Goal: Task Accomplishment & Management: Complete application form

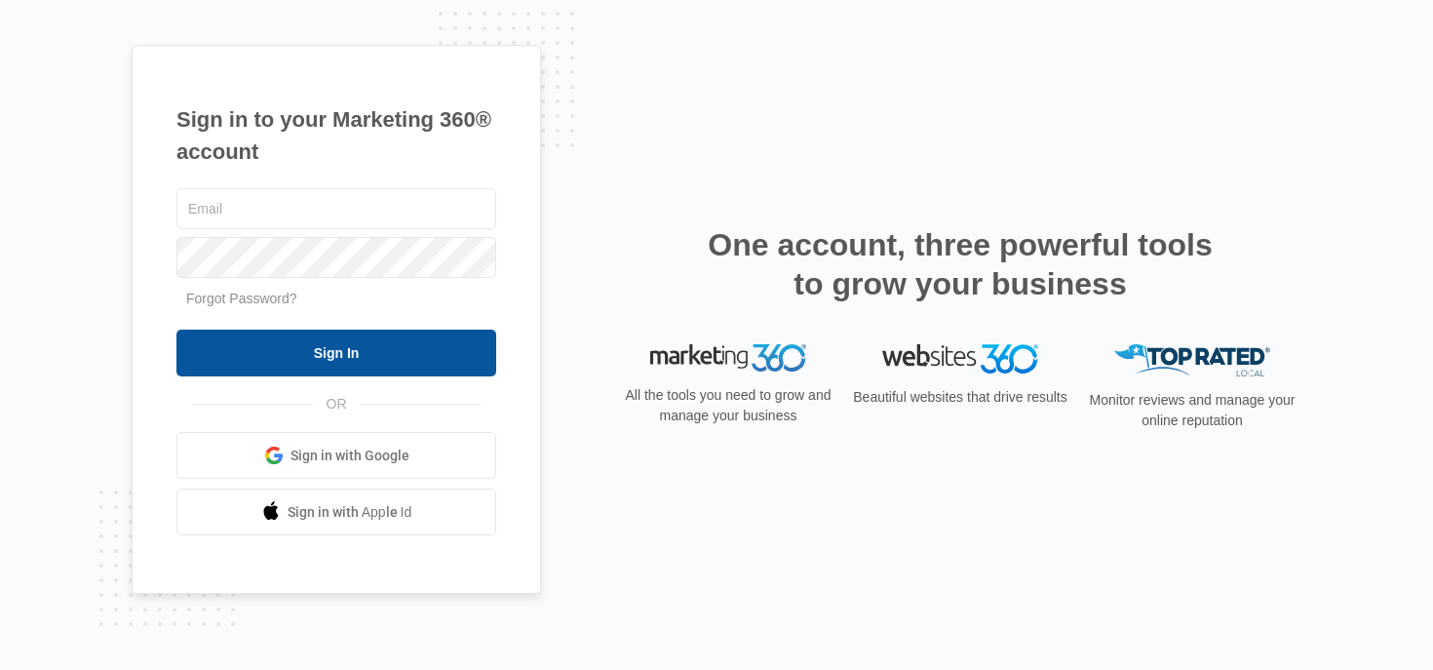
type input "[PERSON_NAME][EMAIL_ADDRESS][PERSON_NAME][DOMAIN_NAME]"
click at [448, 361] on input "Sign In" at bounding box center [336, 352] width 320 height 47
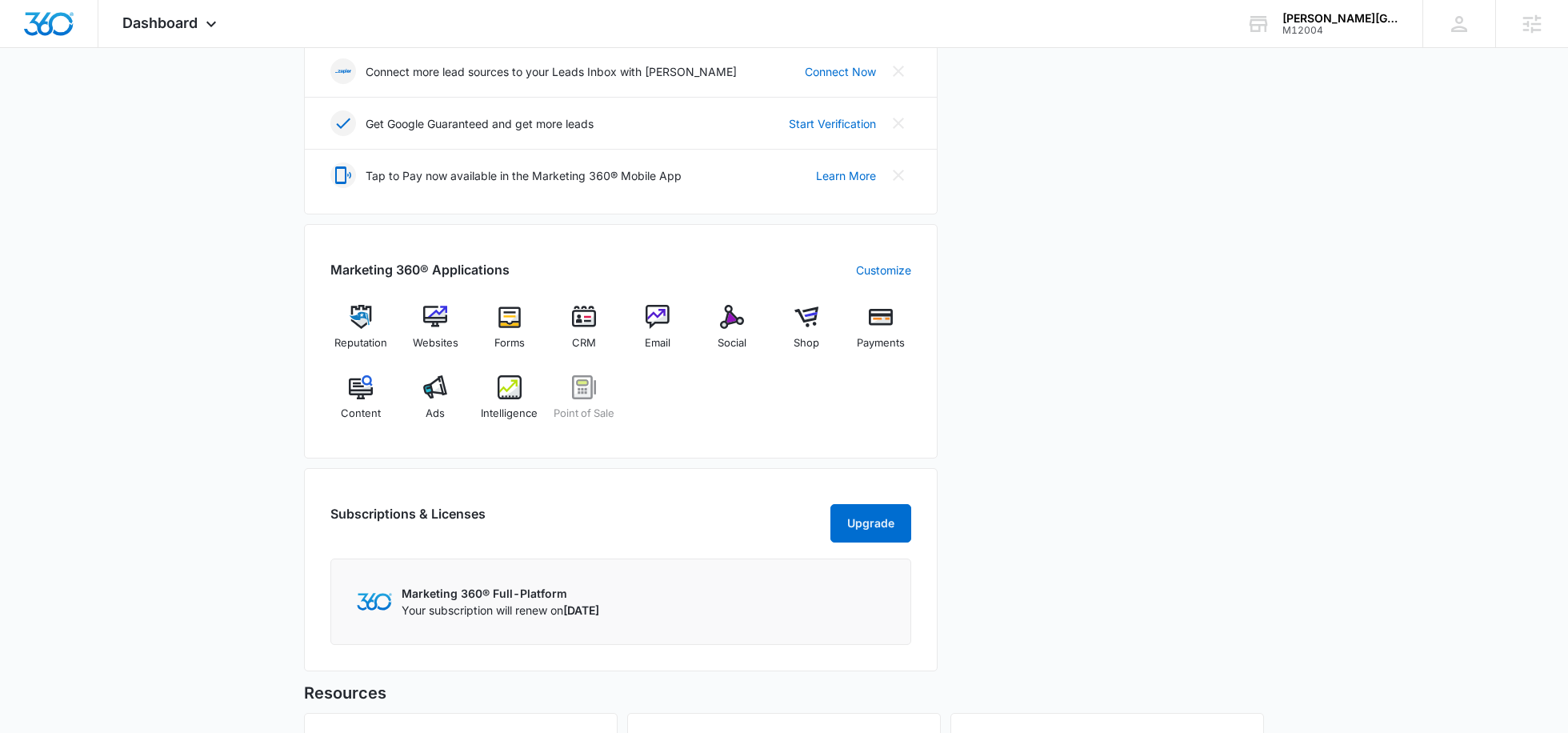
scroll to position [471, 0]
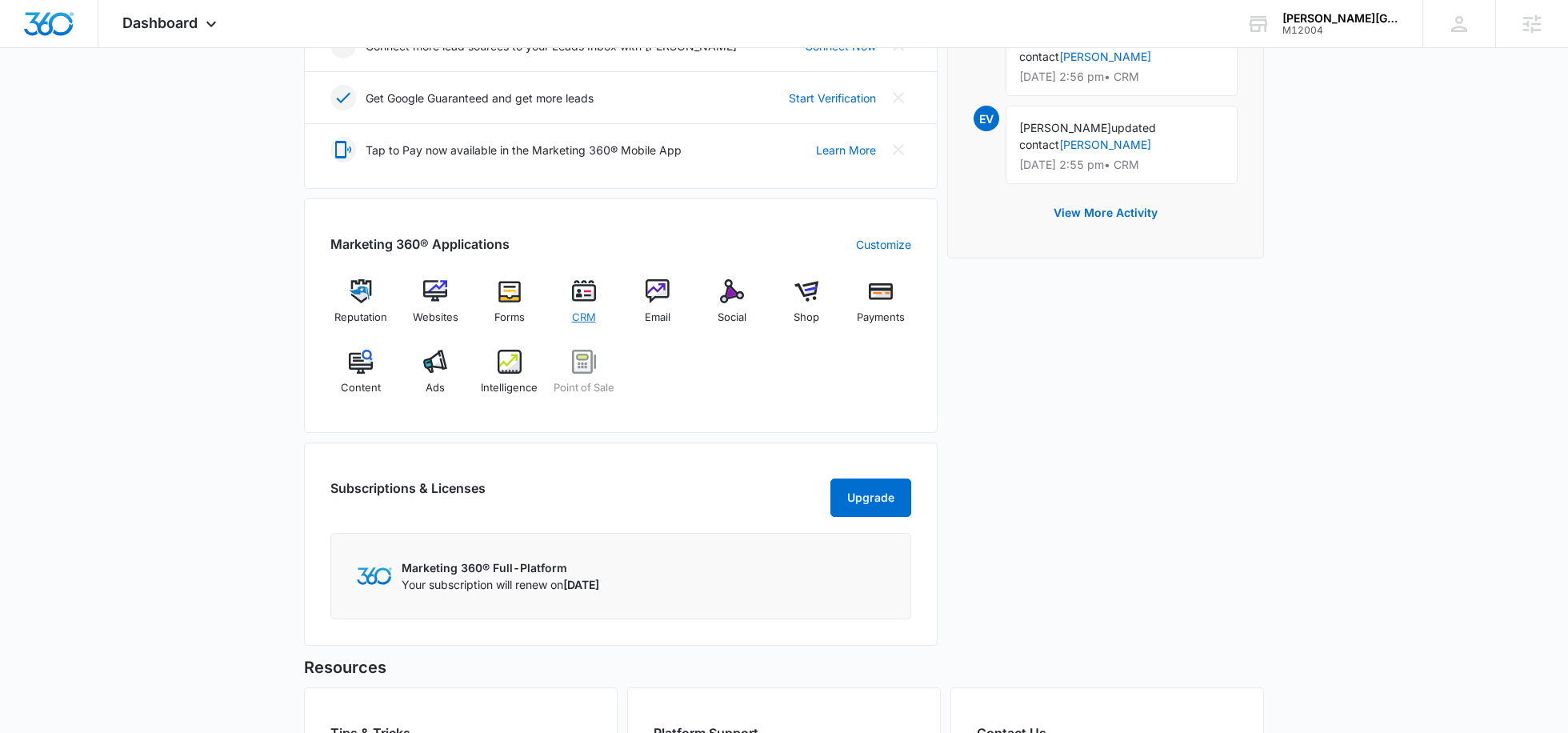
click at [566, 305] on div "CRM" at bounding box center [583, 307] width 62 height 57
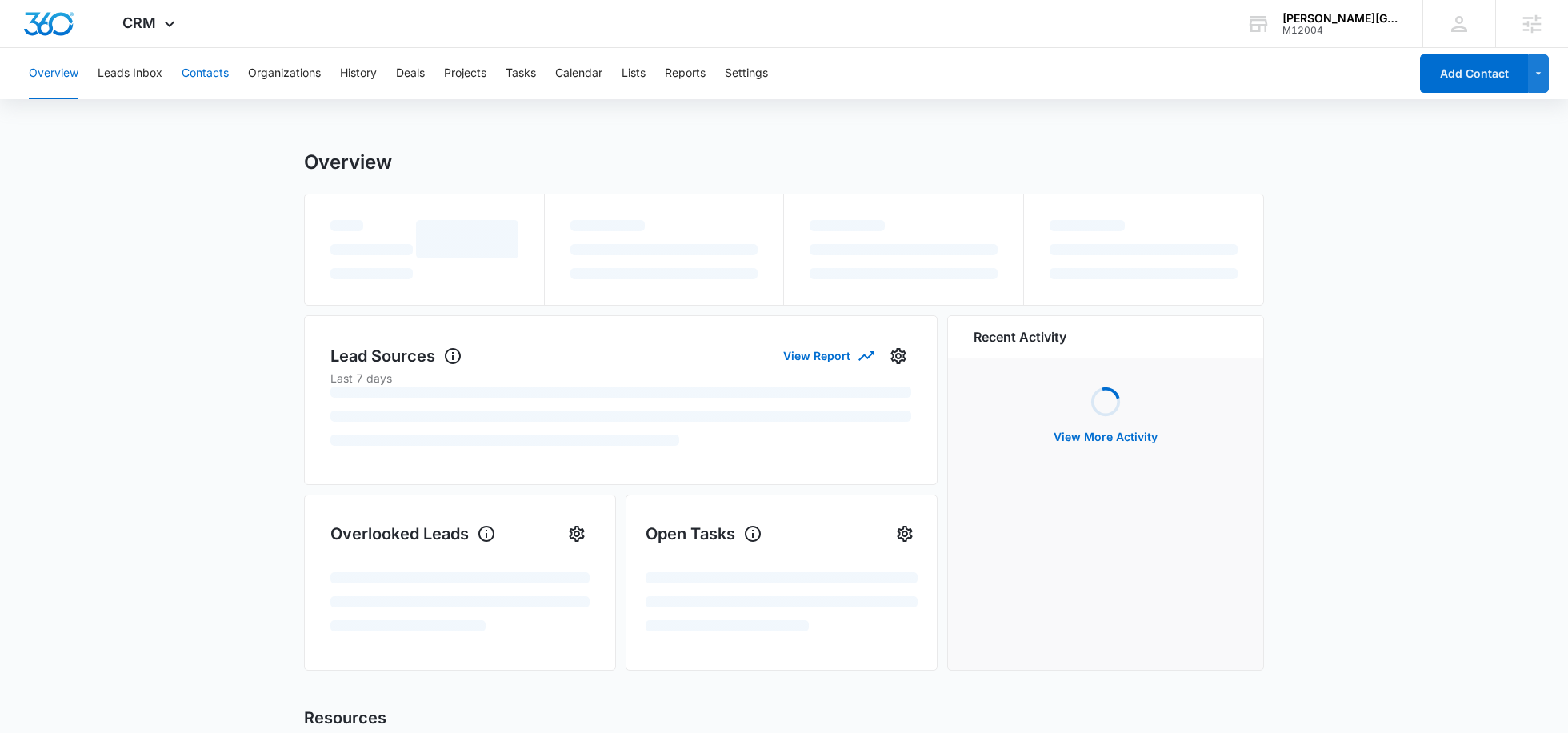
click at [208, 76] on button "Contacts" at bounding box center [204, 73] width 47 height 51
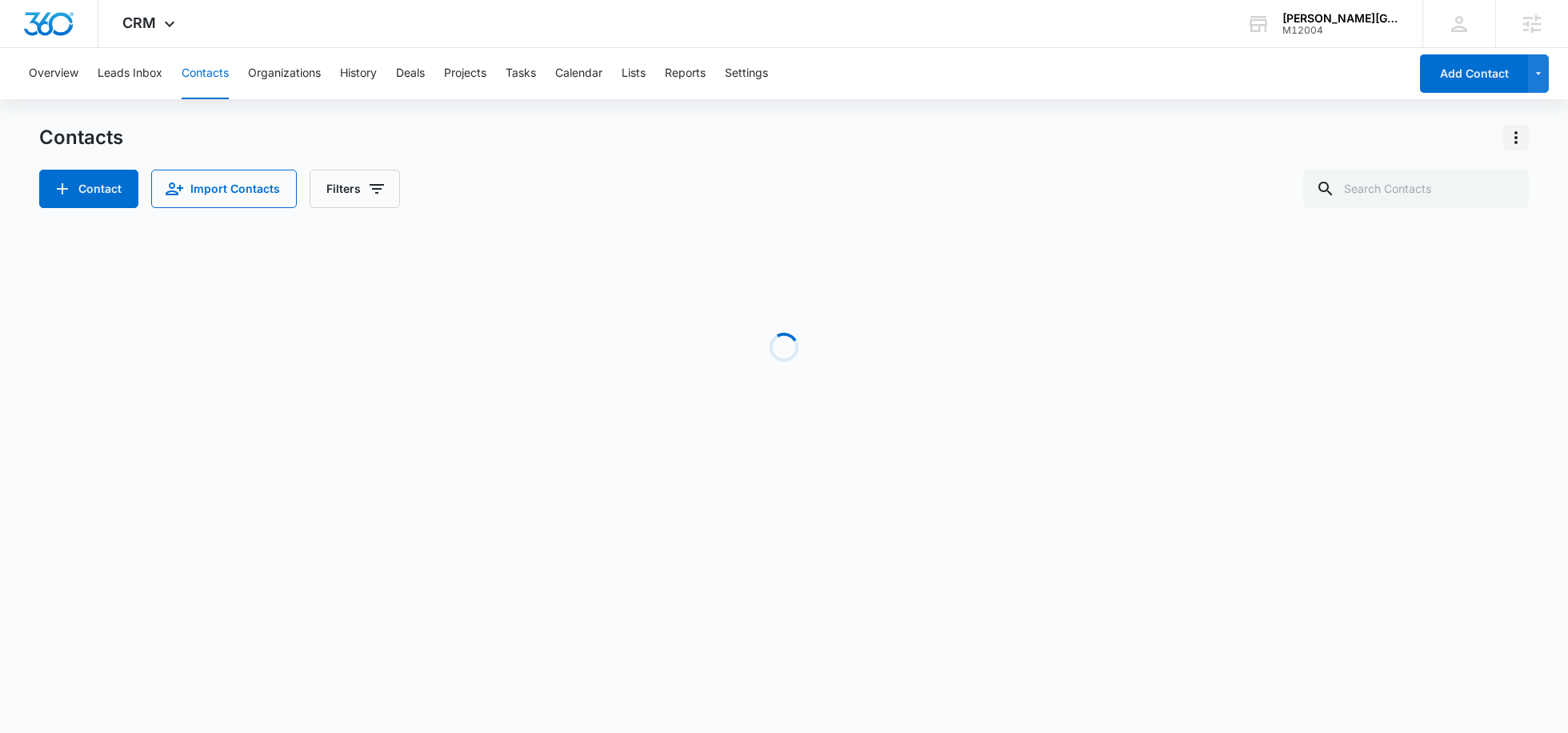
click at [1515, 131] on icon "Actions" at bounding box center [1515, 137] width 19 height 19
click at [1447, 201] on div "Import Contacts" at bounding box center [1437, 207] width 106 height 11
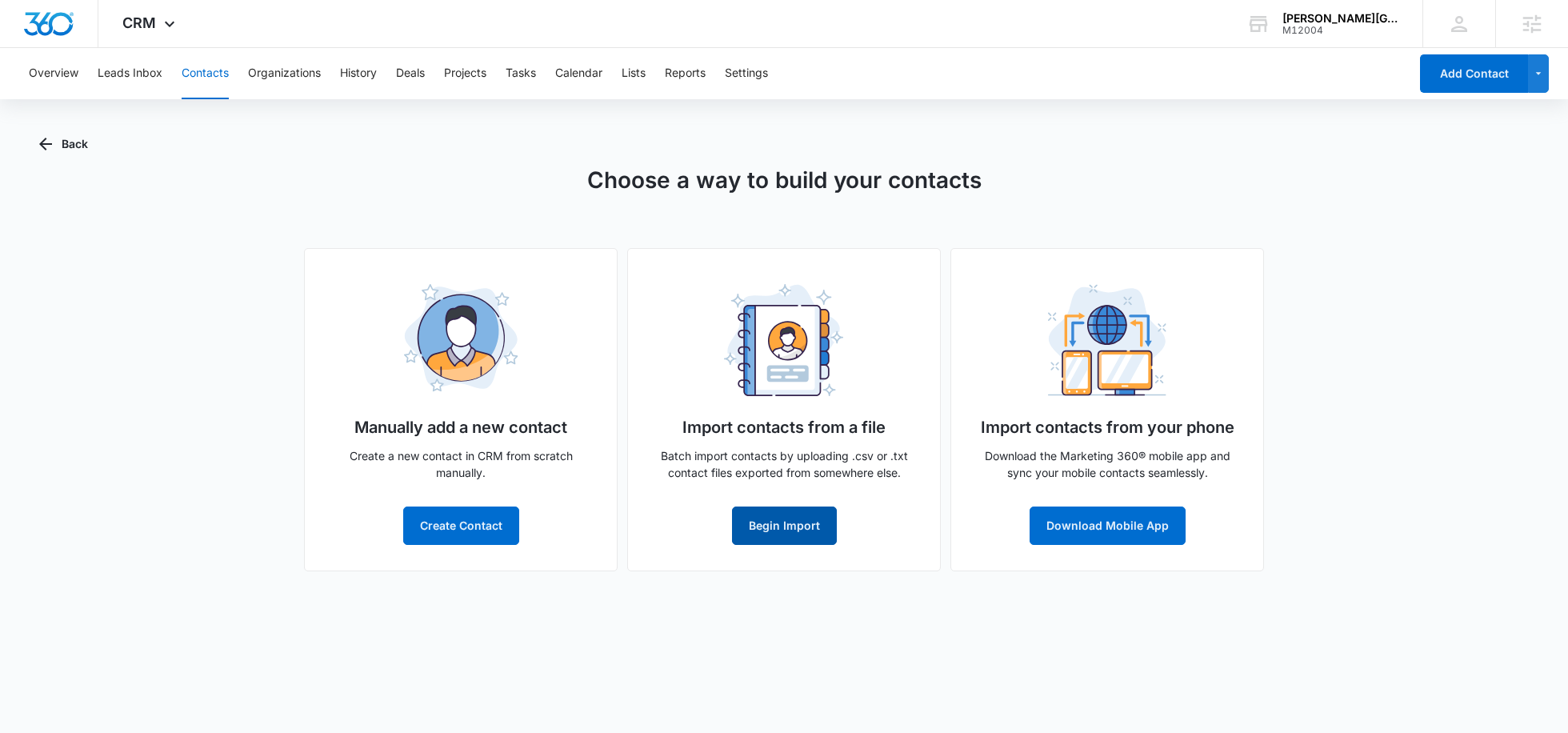
click at [768, 534] on button "Begin Import" at bounding box center [785, 525] width 105 height 39
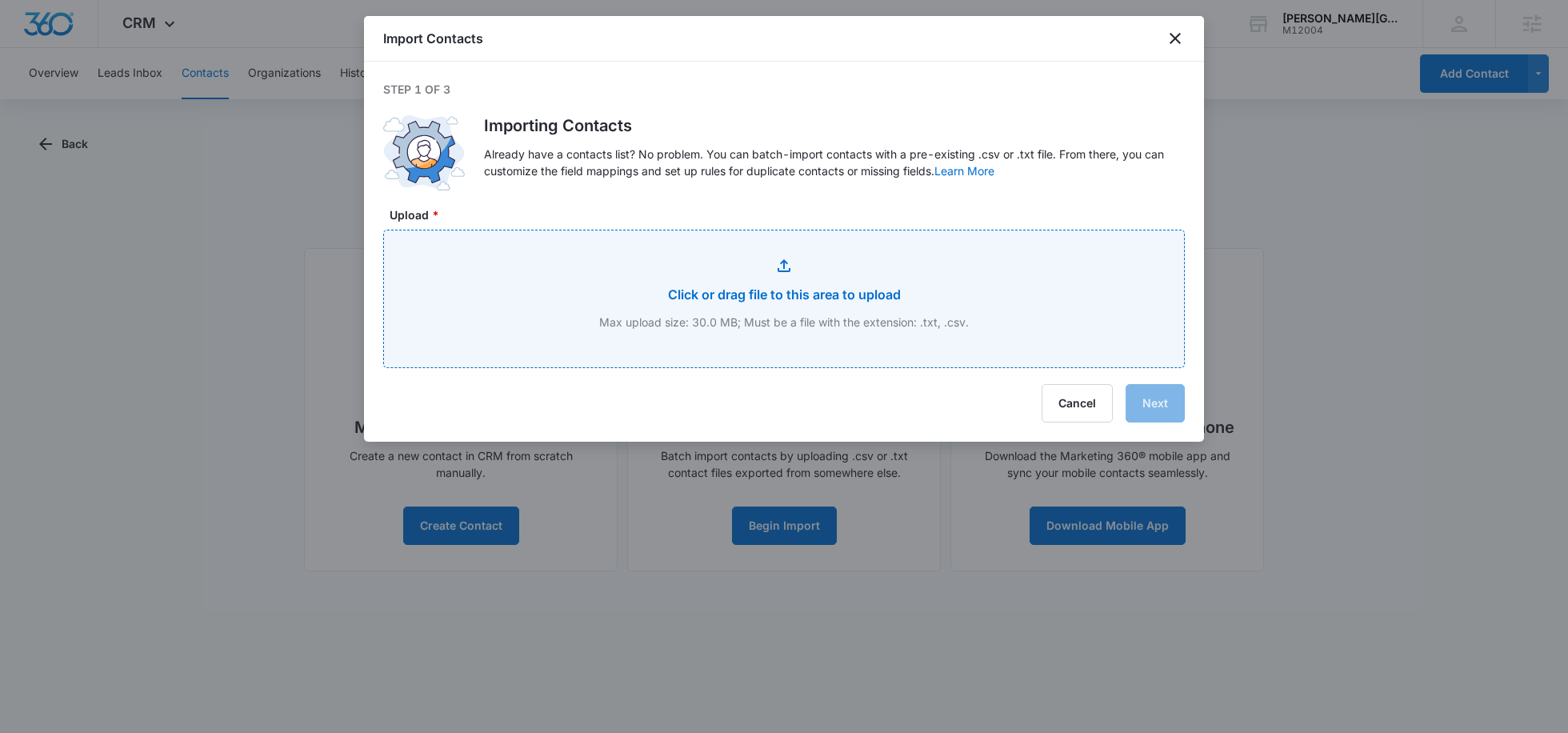
click at [765, 273] on input "Upload *" at bounding box center [784, 299] width 800 height 137
type input "C:\fakepath\MembersReport_2025-08-11_12-18-PM-2.xlsx - Sheet1.csv"
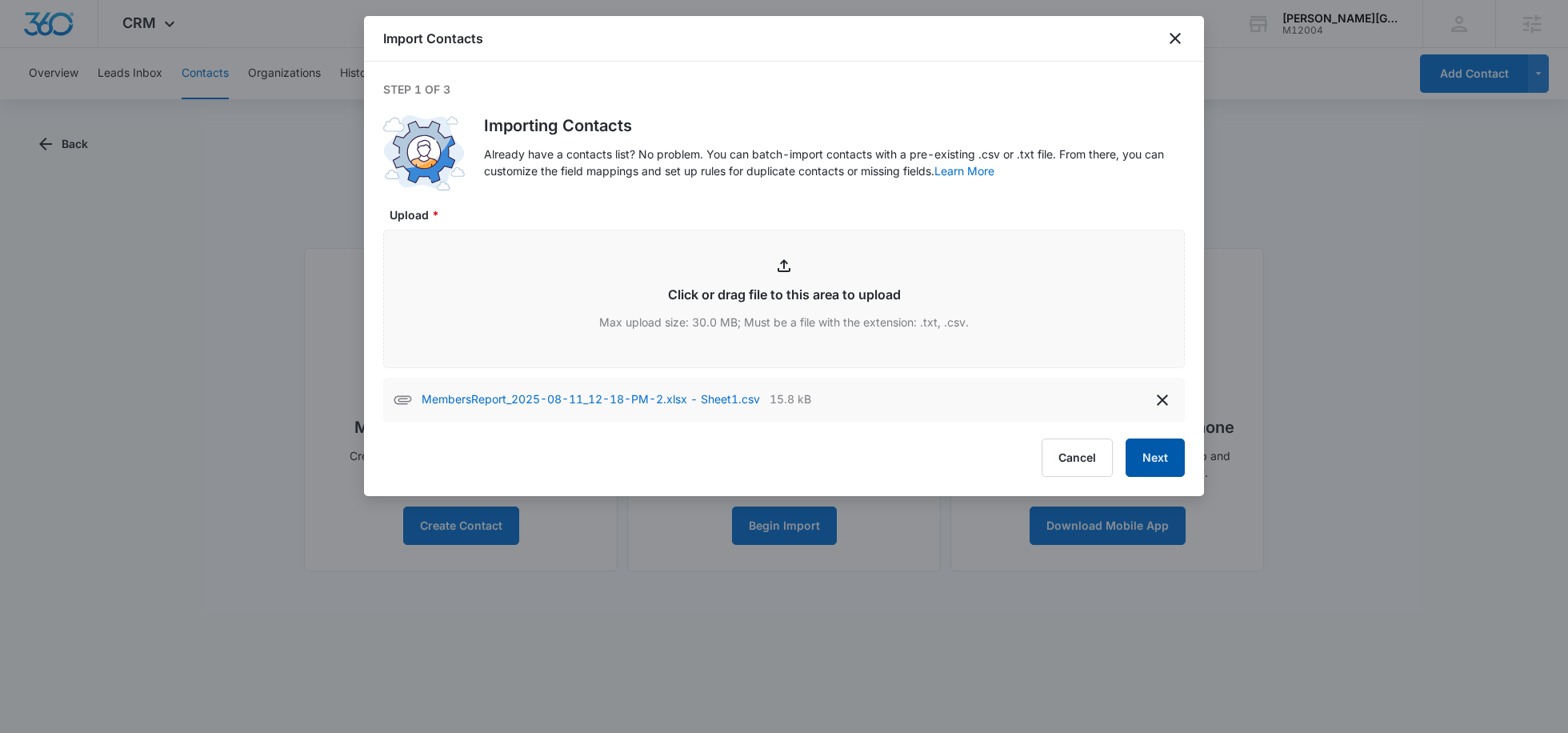
click at [1162, 460] on button "Next" at bounding box center [1155, 457] width 59 height 39
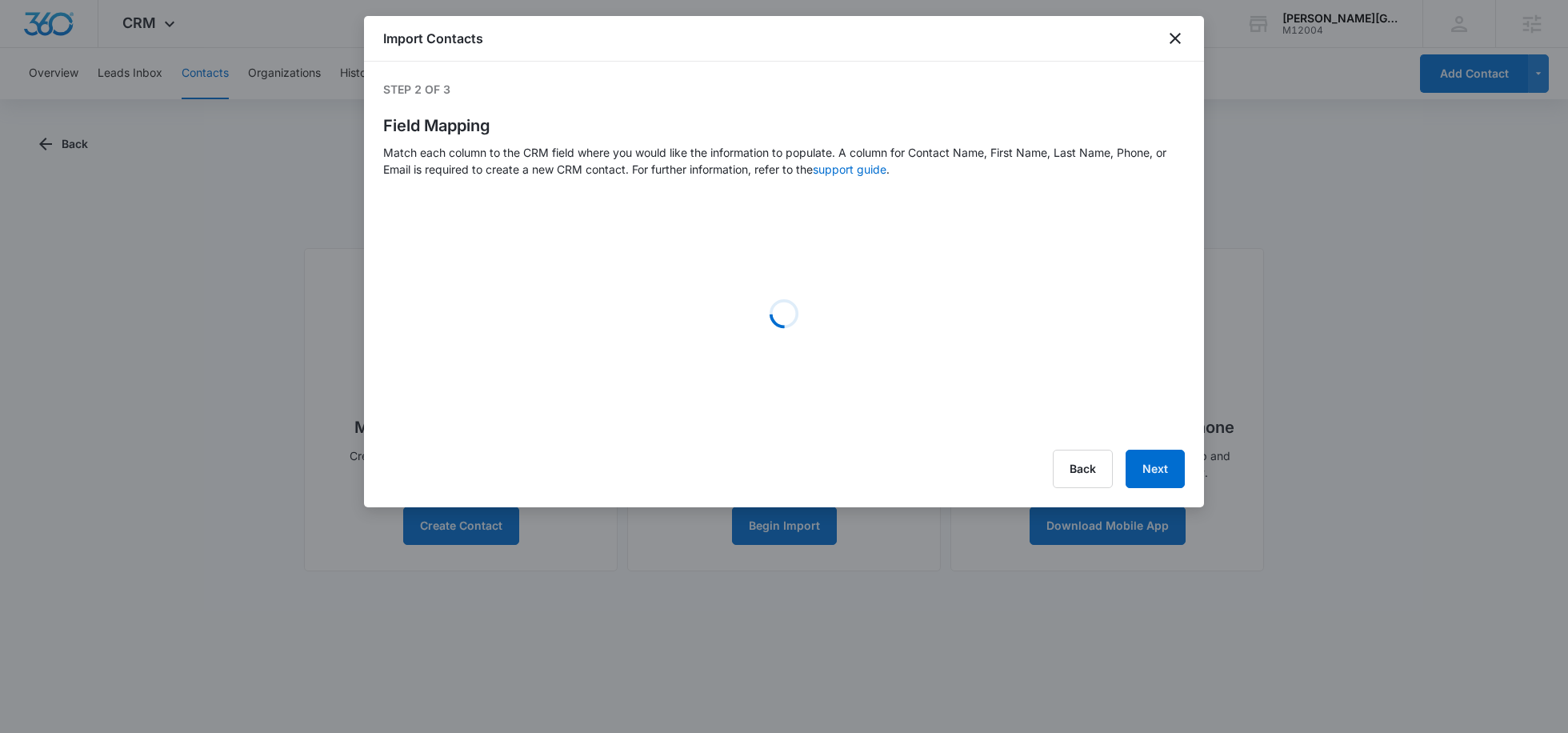
select select "78"
select select "79"
select select "279"
select select "304"
select select "275"
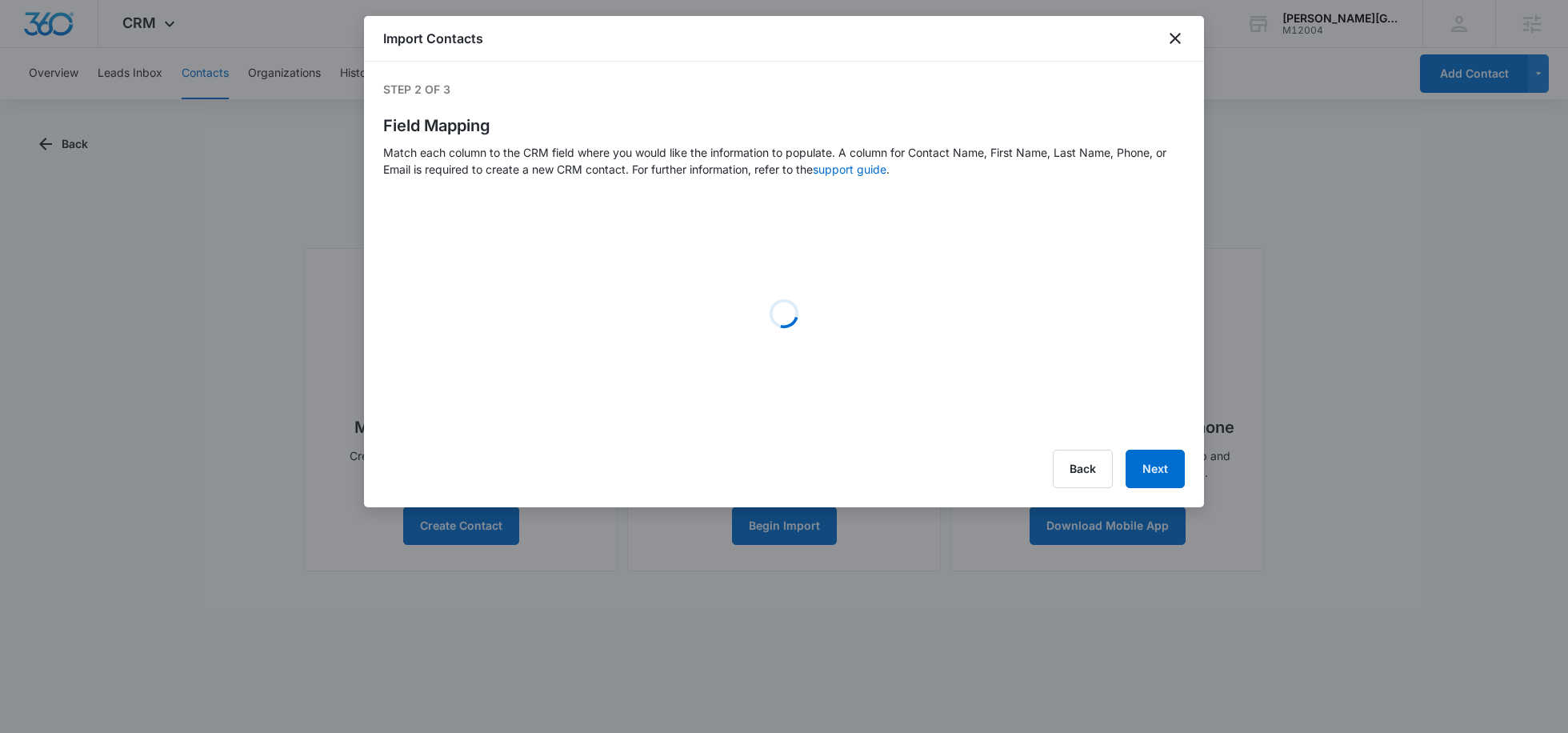
select select "185"
select select "184"
select select "256"
select select "280"
select select "281"
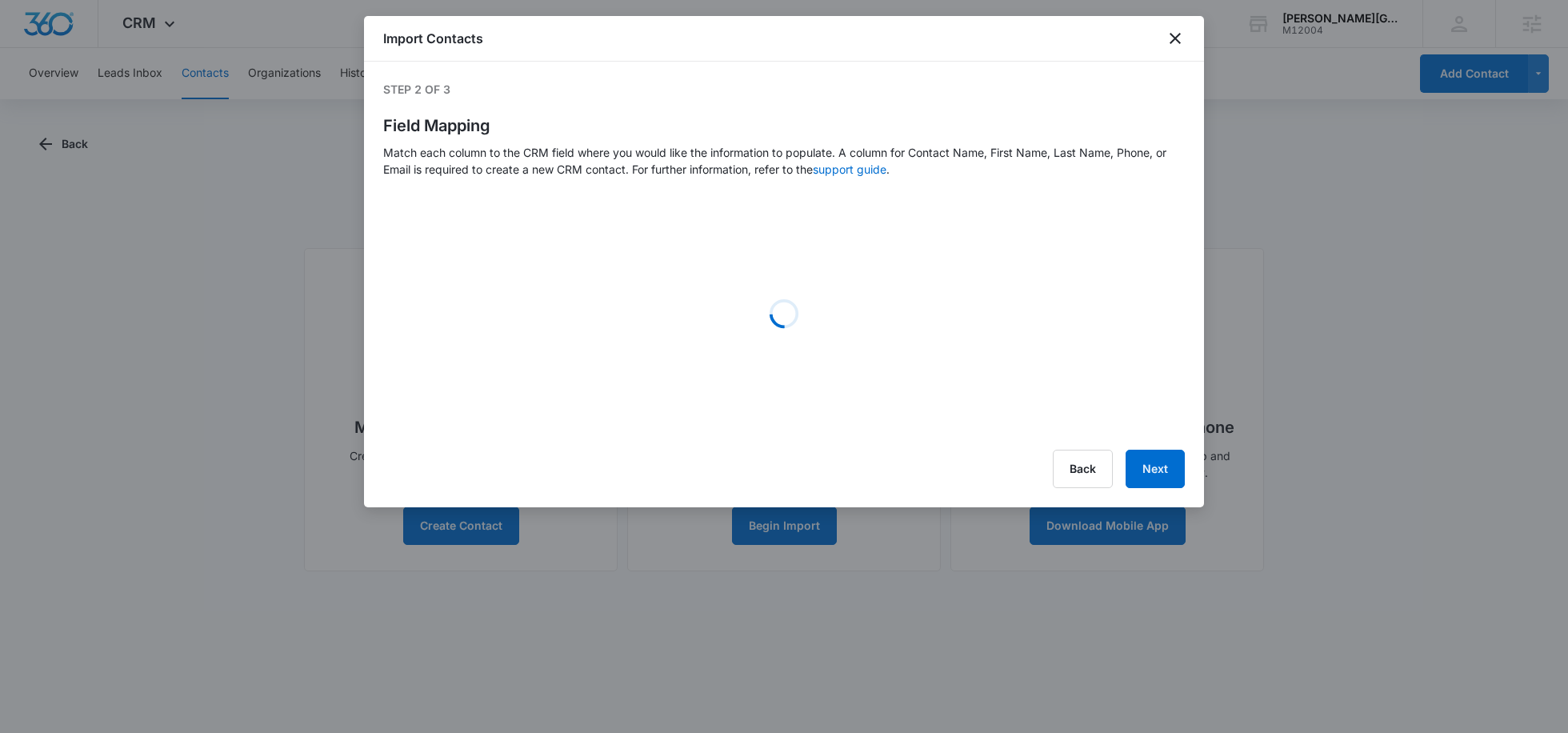
select select "282"
select select "277"
select select "278"
select select "assignedto"
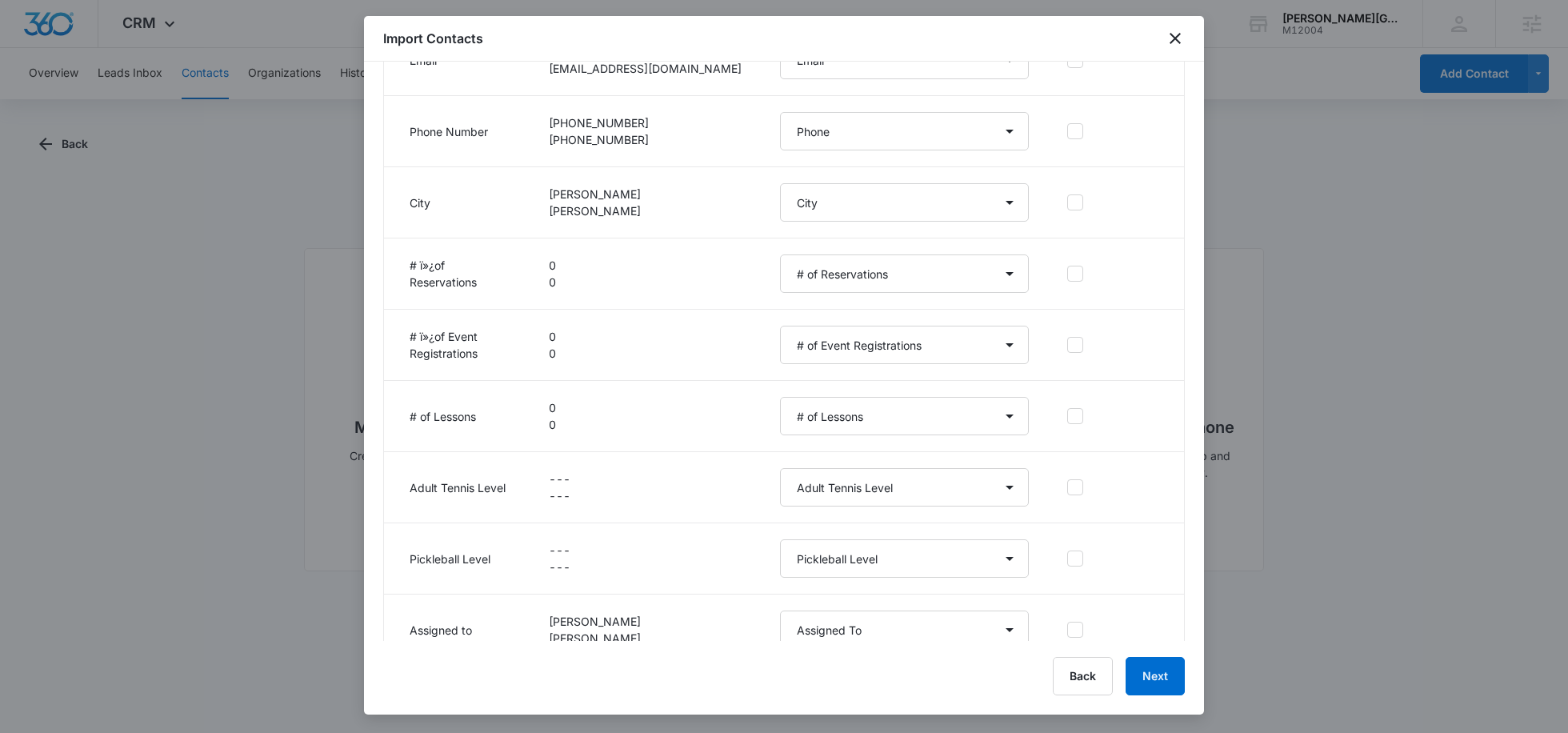
scroll to position [598, 0]
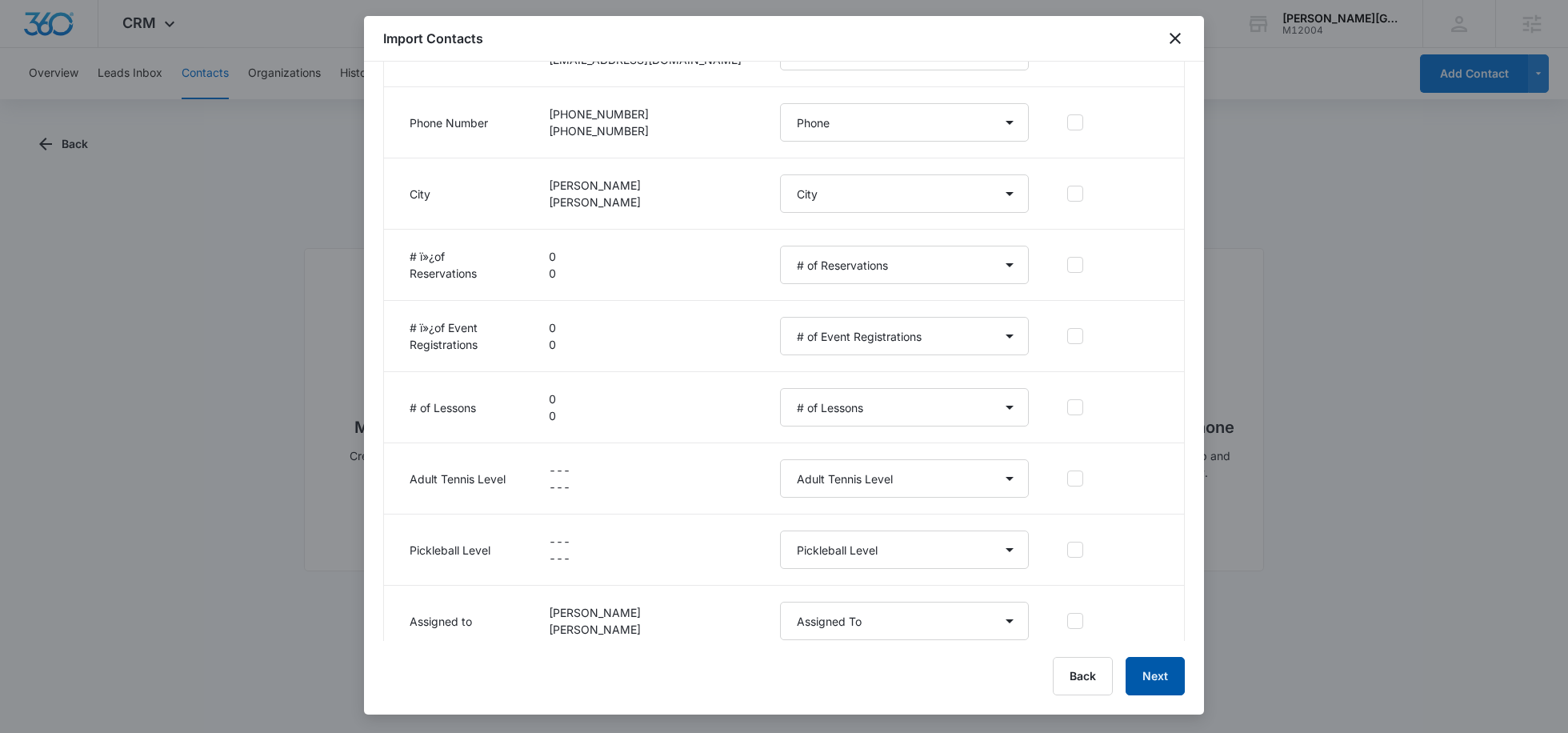
click at [1172, 667] on button "Next" at bounding box center [1155, 676] width 59 height 39
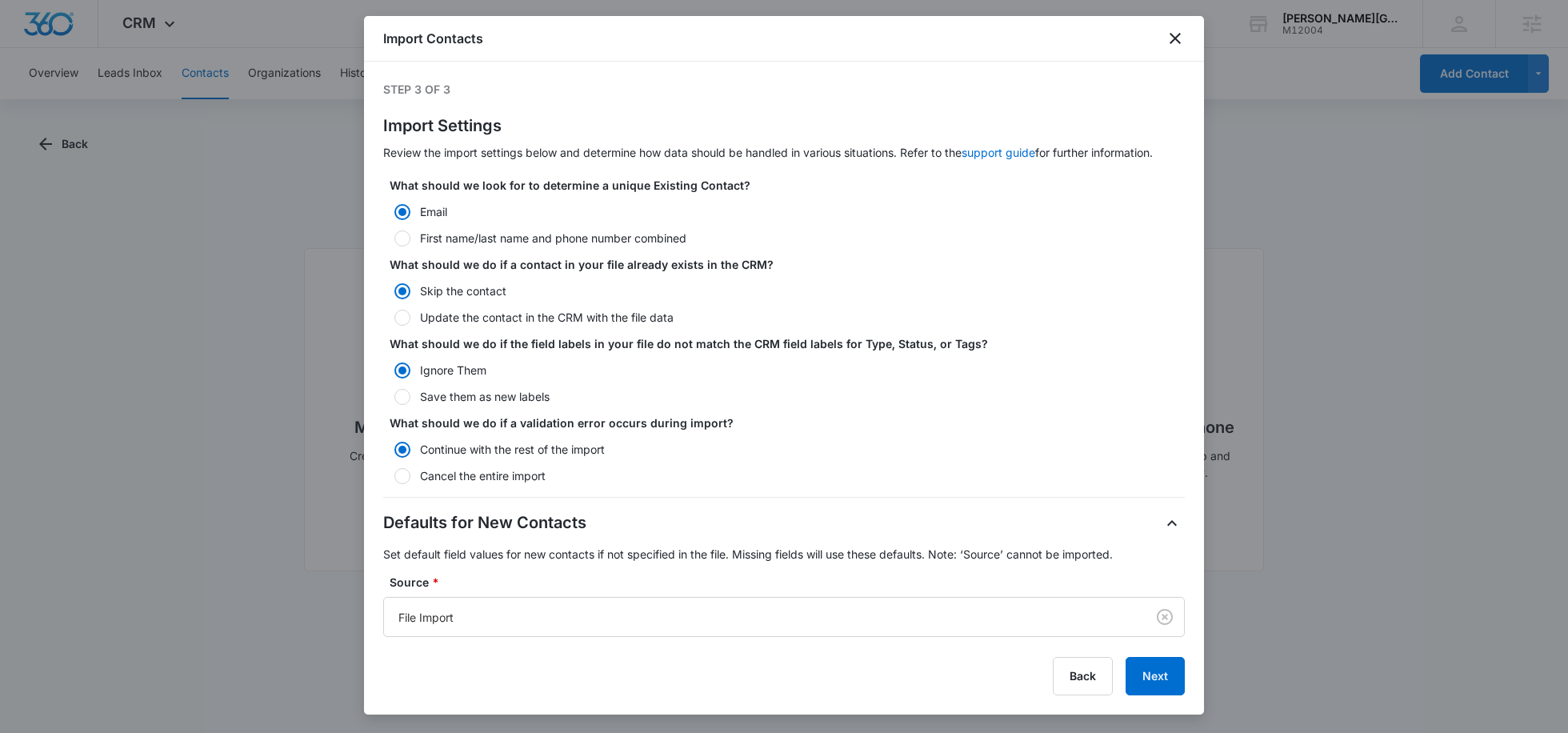
click at [475, 318] on label "Update the contact in the CRM with the file data" at bounding box center [784, 317] width 801 height 16
click at [394, 318] on input "Update the contact in the CRM with the file data" at bounding box center [389, 318] width 11 height 11
radio input "false"
radio input "true"
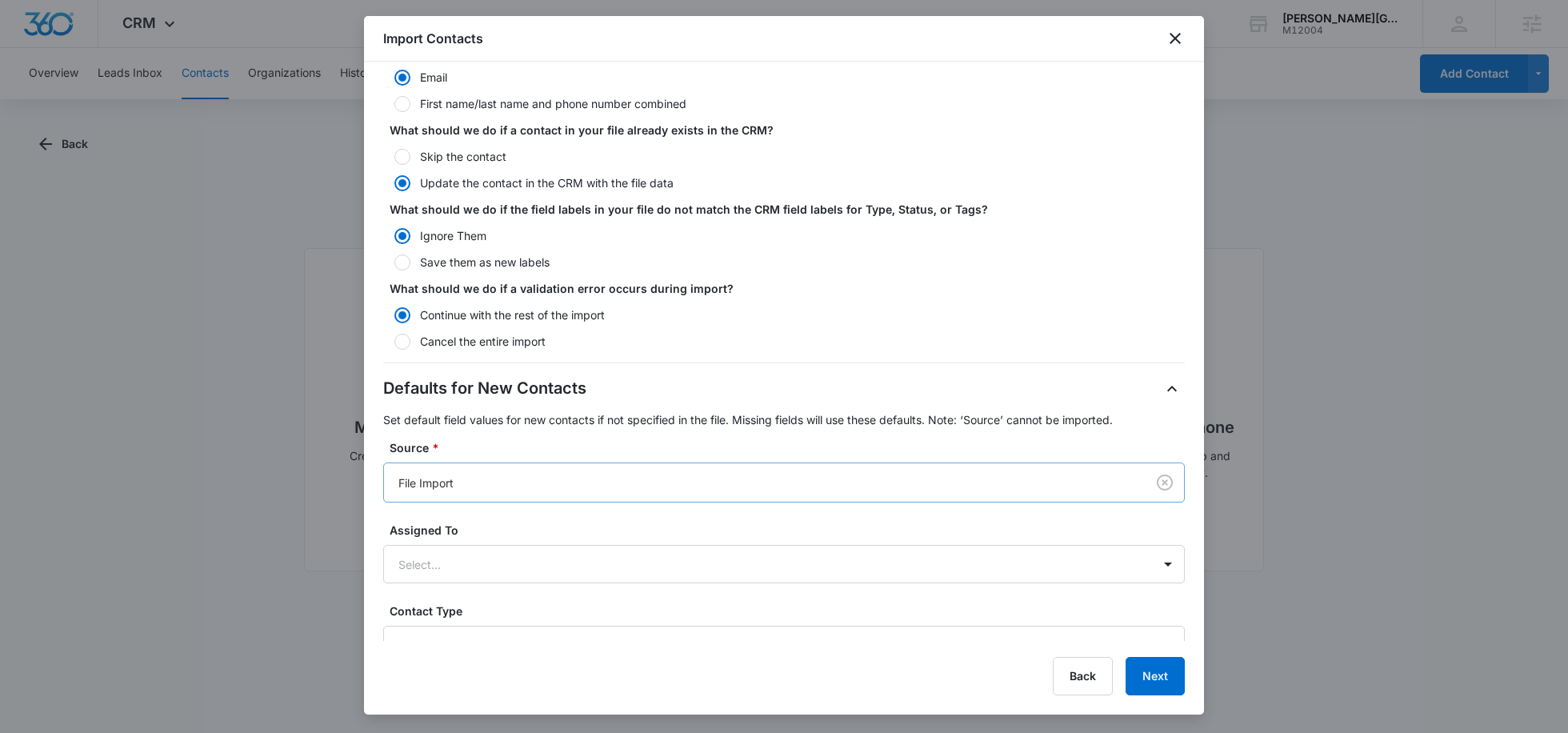
click at [459, 493] on div "File Import" at bounding box center [765, 483] width 762 height 36
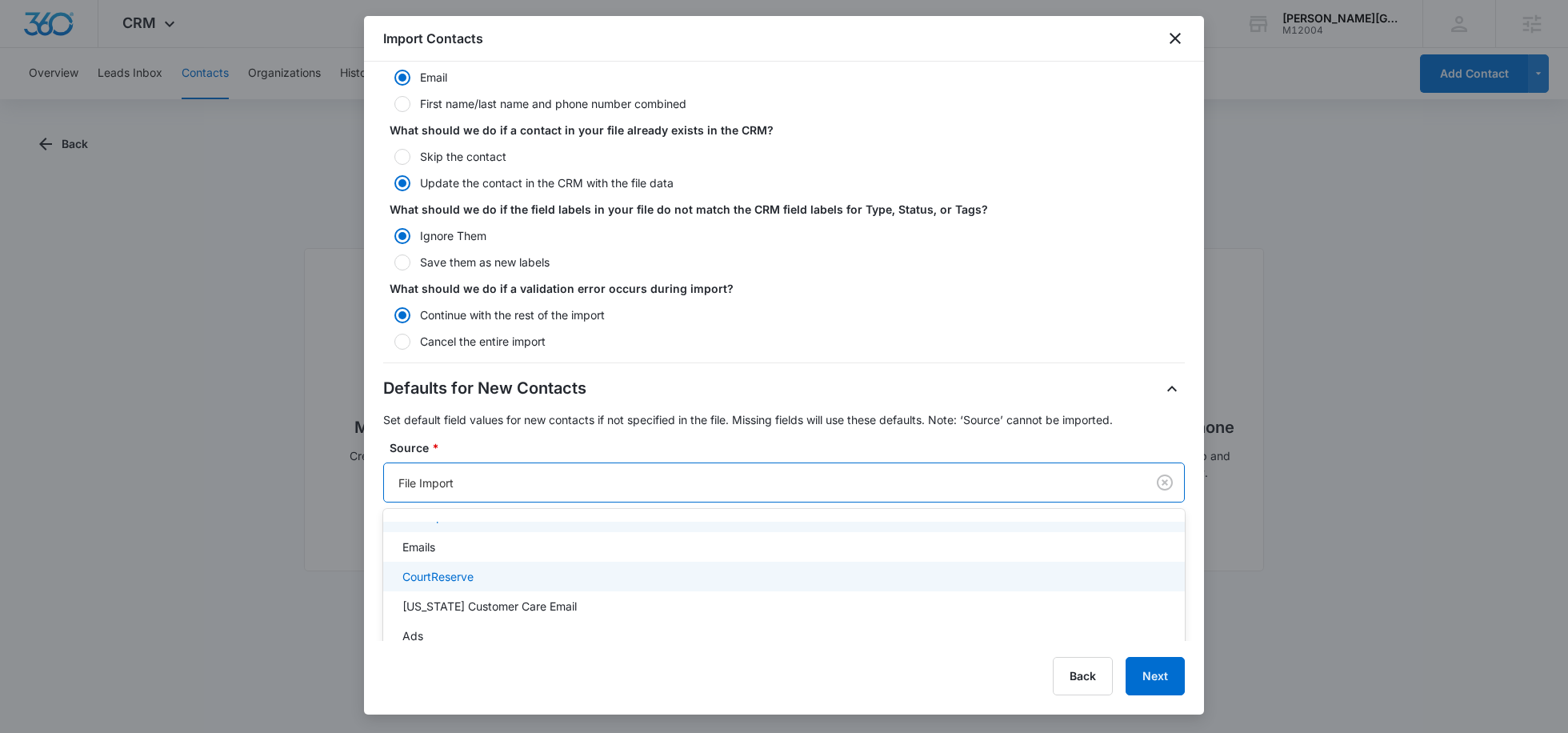
scroll to position [801, 0]
click at [452, 567] on p "CourtReserve" at bounding box center [438, 569] width 71 height 16
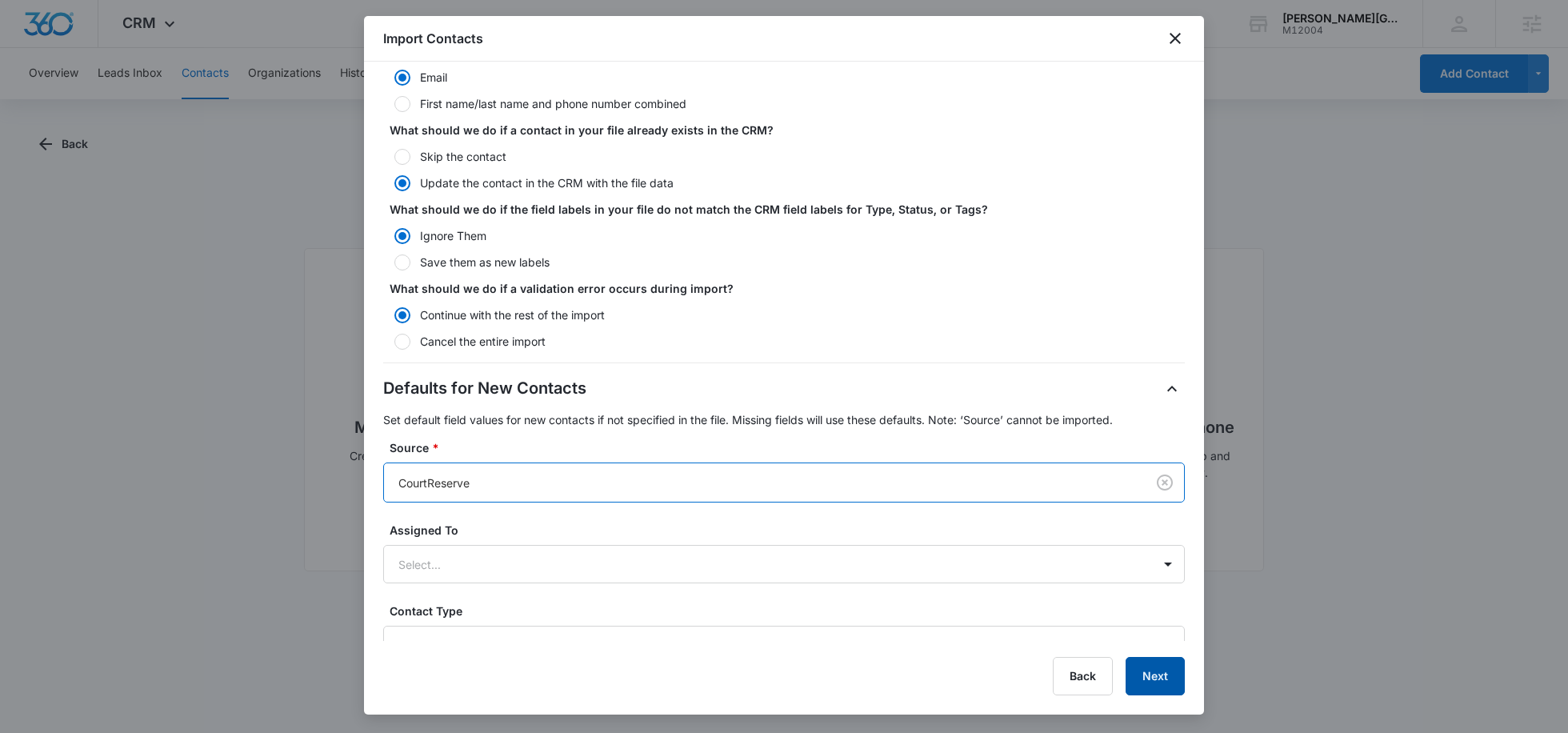
click at [1162, 670] on button "Next" at bounding box center [1155, 676] width 59 height 39
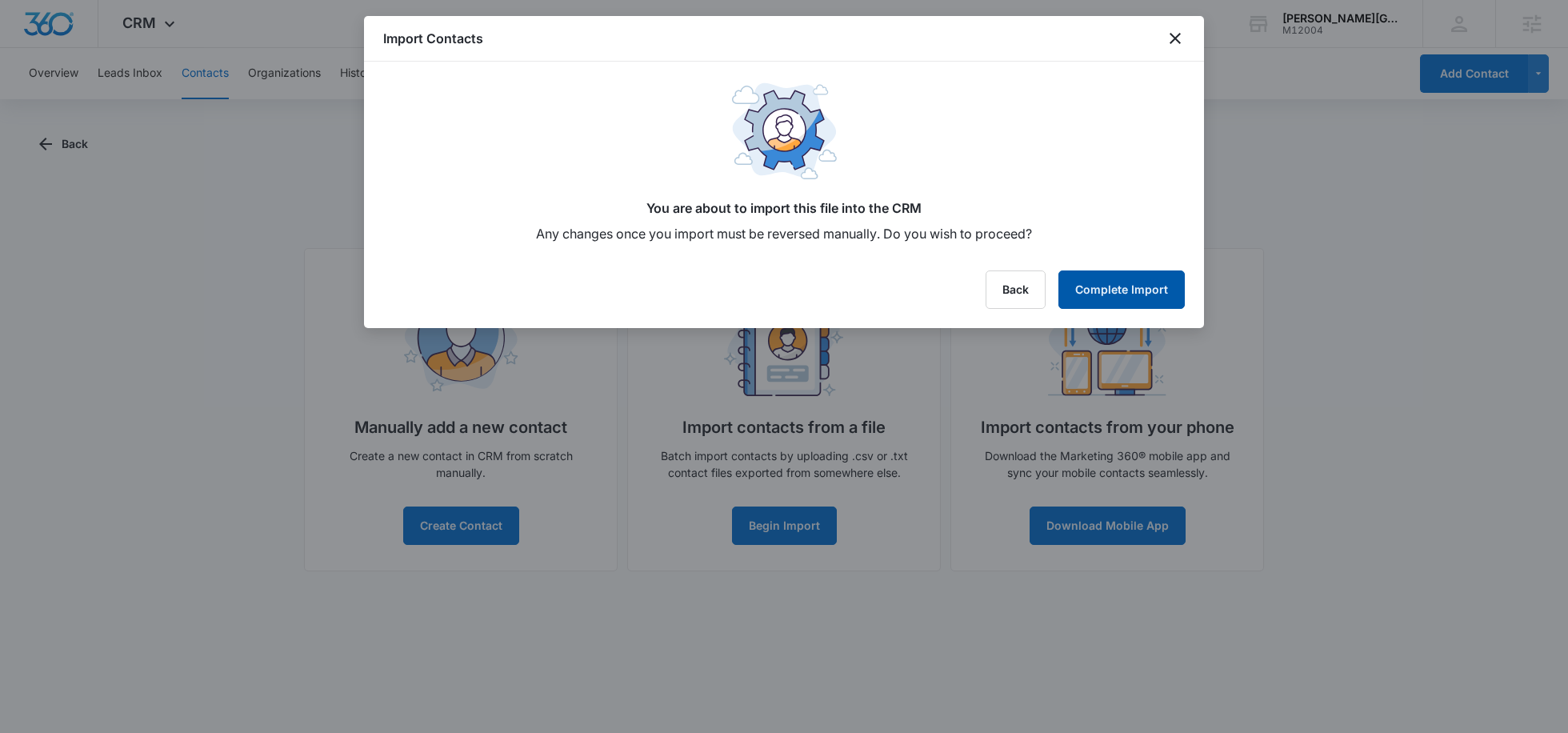
scroll to position [0, 0]
click at [1125, 295] on button "Complete Import" at bounding box center [1121, 289] width 126 height 39
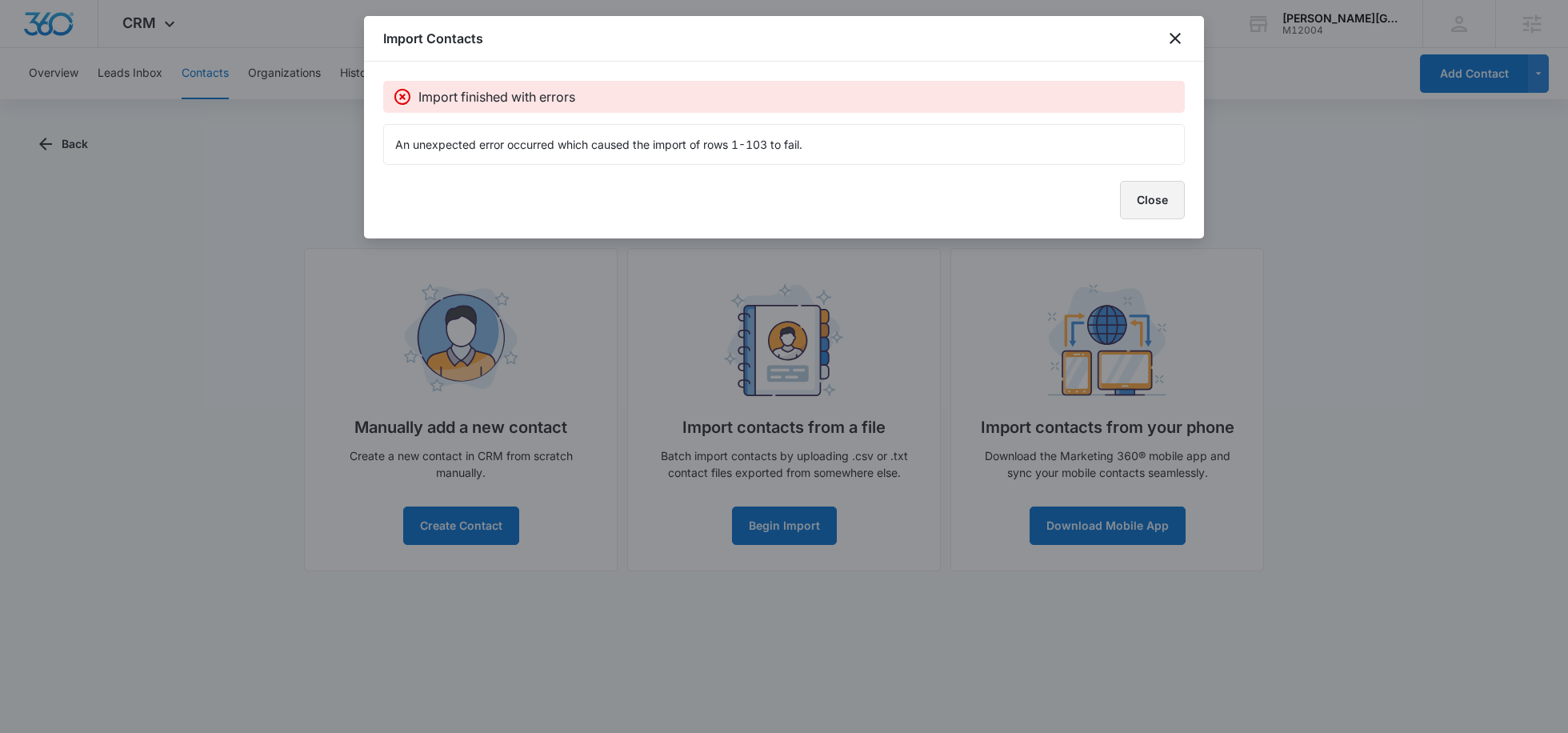
click at [1179, 194] on button "Close" at bounding box center [1152, 199] width 65 height 39
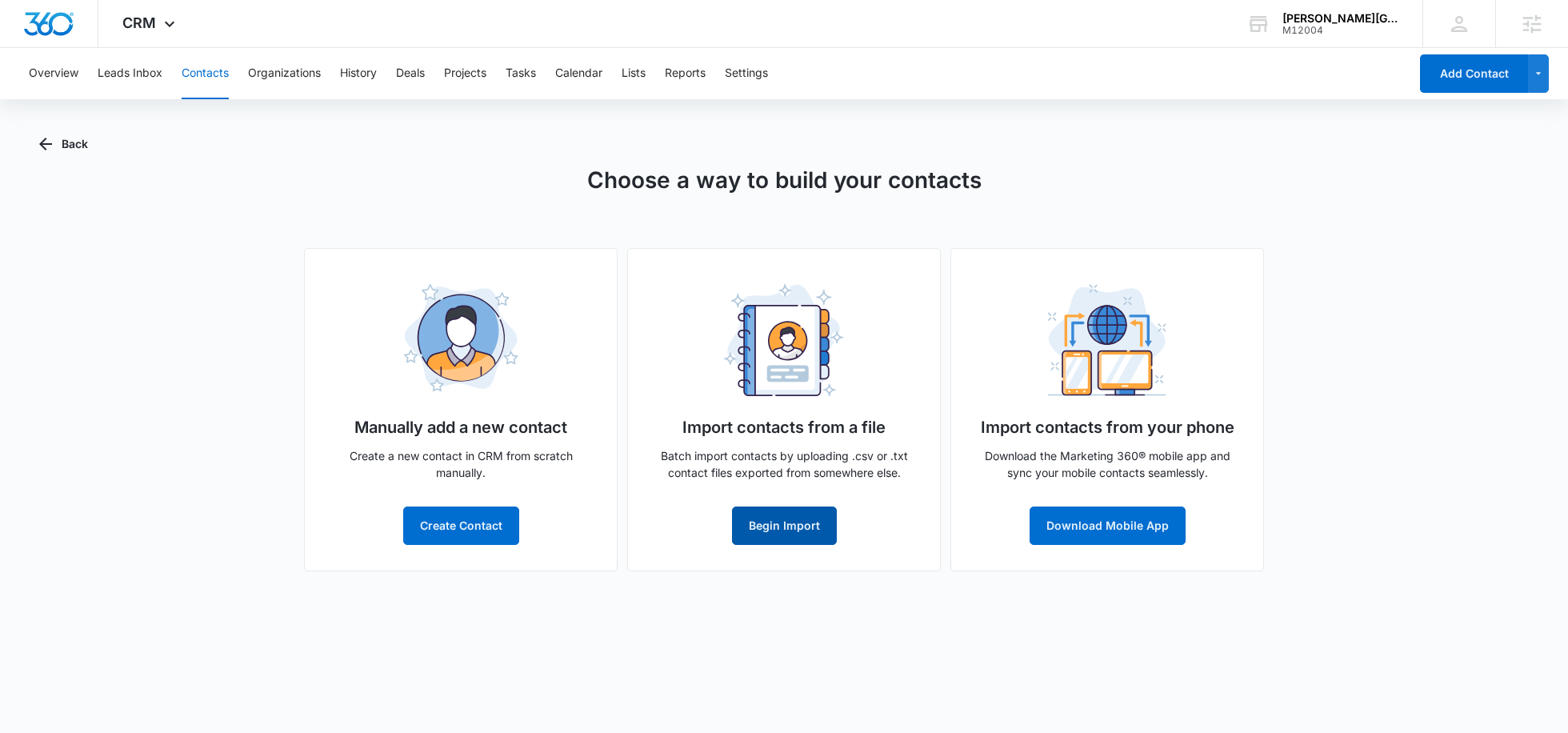
click at [800, 520] on button "Begin Import" at bounding box center [785, 525] width 105 height 39
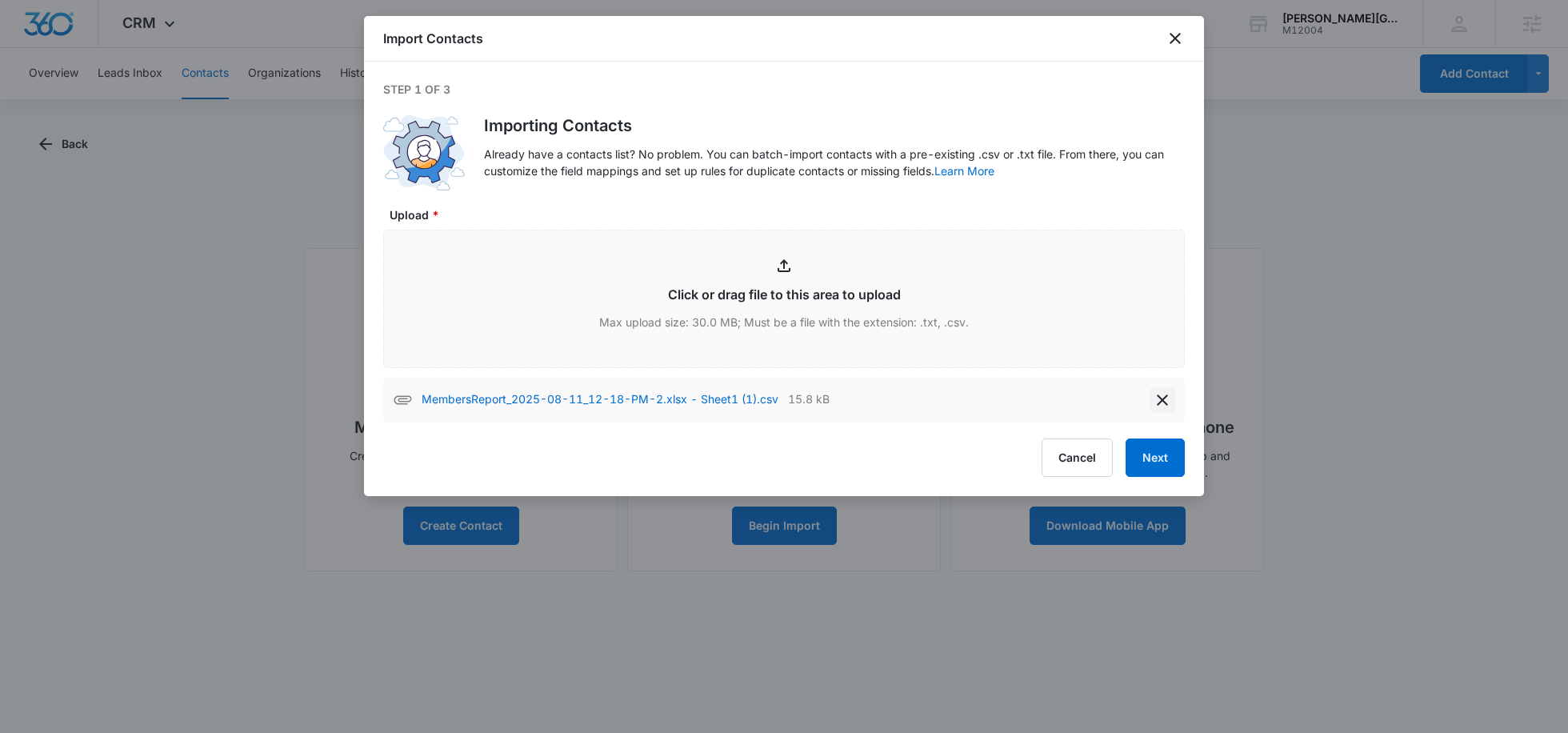
click at [1156, 399] on icon "delete" at bounding box center [1162, 400] width 19 height 19
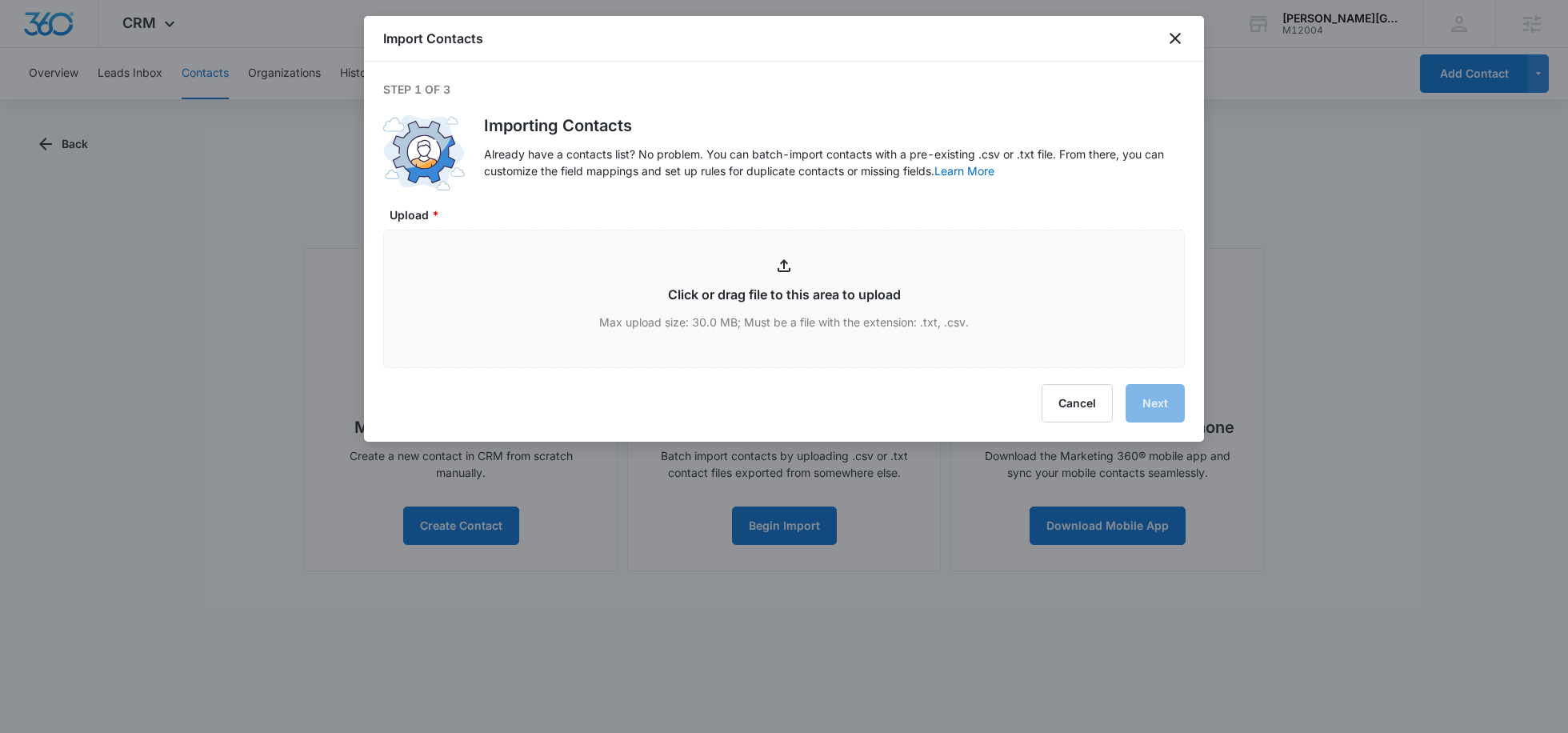
type input "C:\fakepath\Gorin tennis .xlsx - Sheet1.csv"
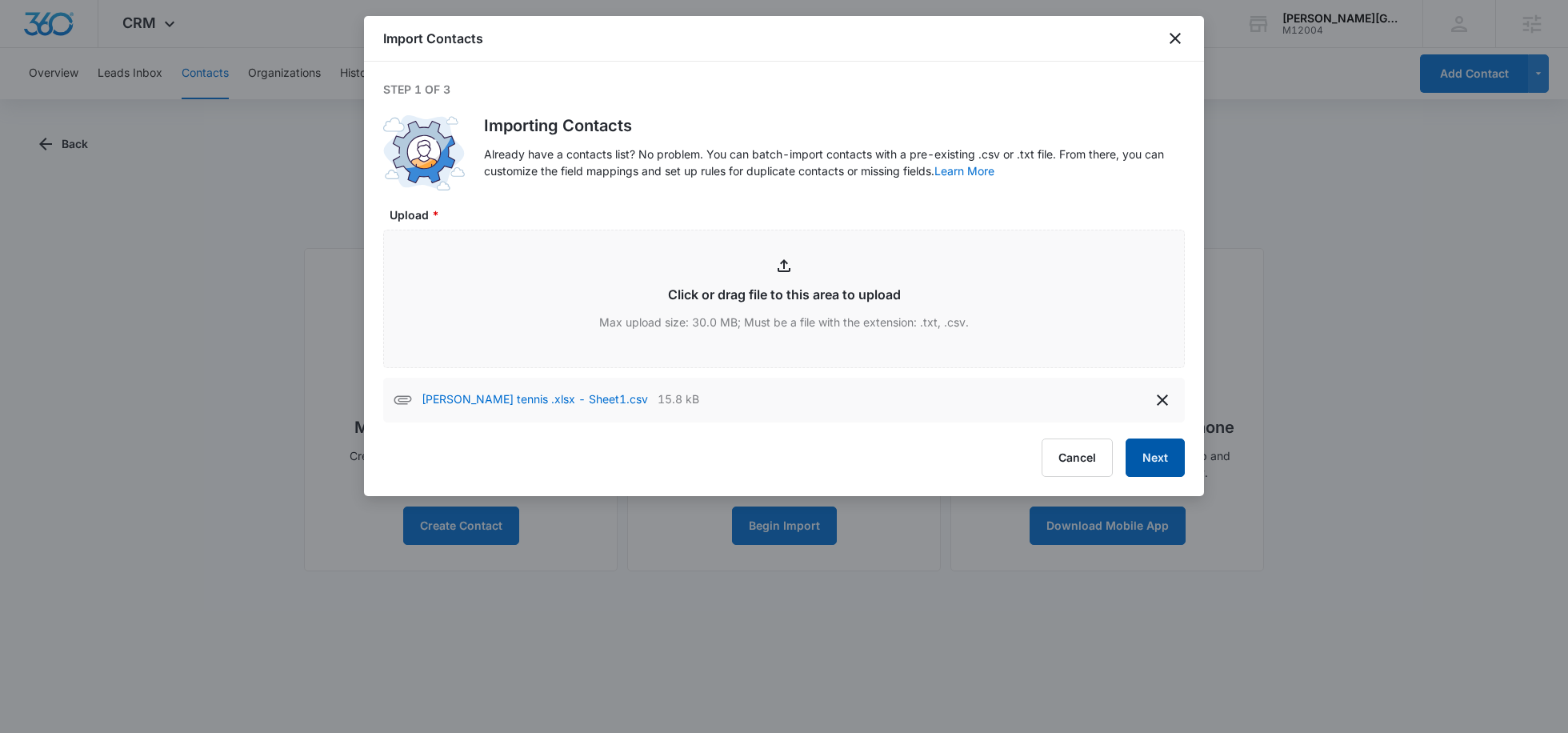
click at [1163, 458] on button "Next" at bounding box center [1155, 457] width 59 height 39
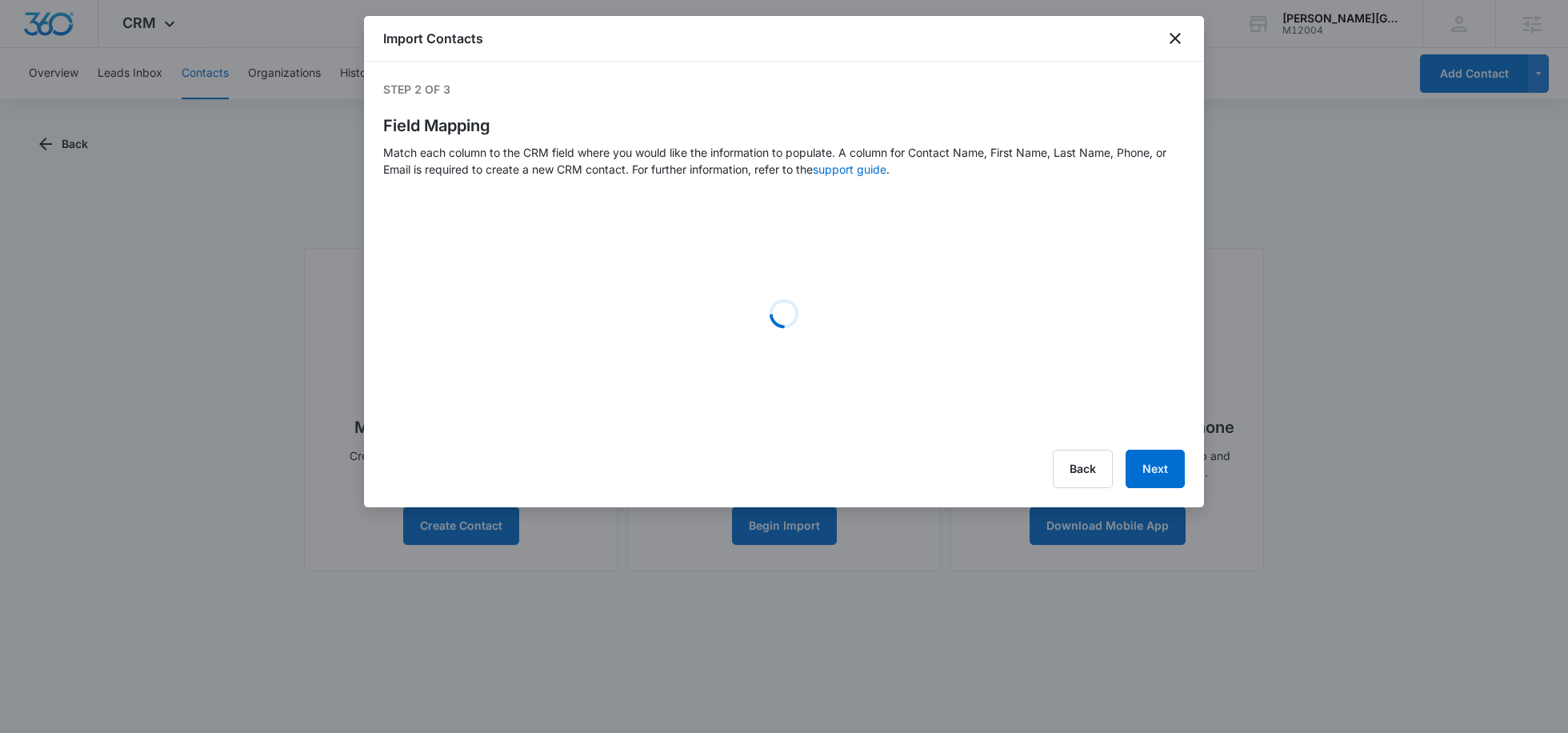
select select "78"
select select "79"
select select "279"
select select "304"
select select "275"
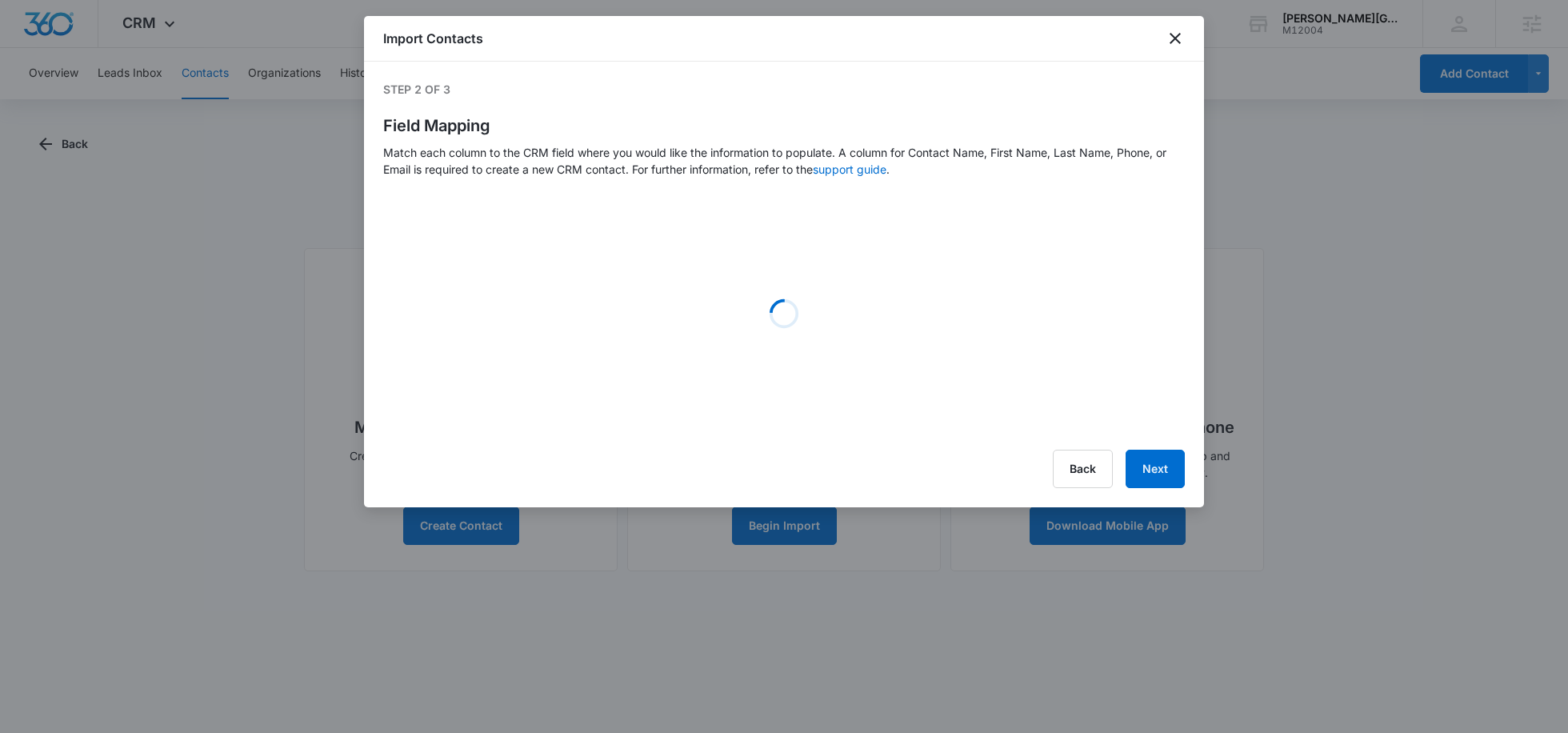
select select "185"
select select "184"
select select "256"
select select "281"
select select "277"
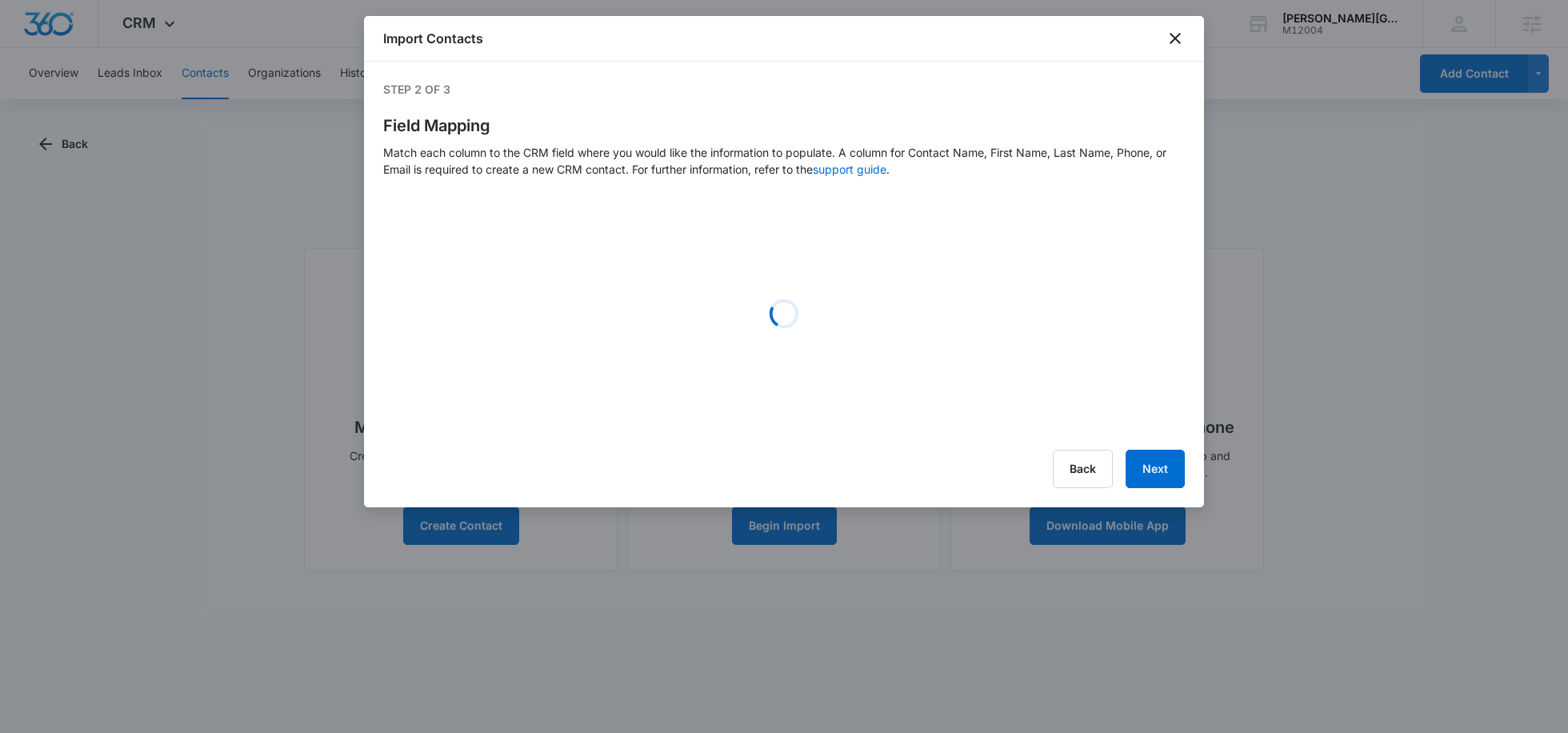
select select "278"
select select "assignedto"
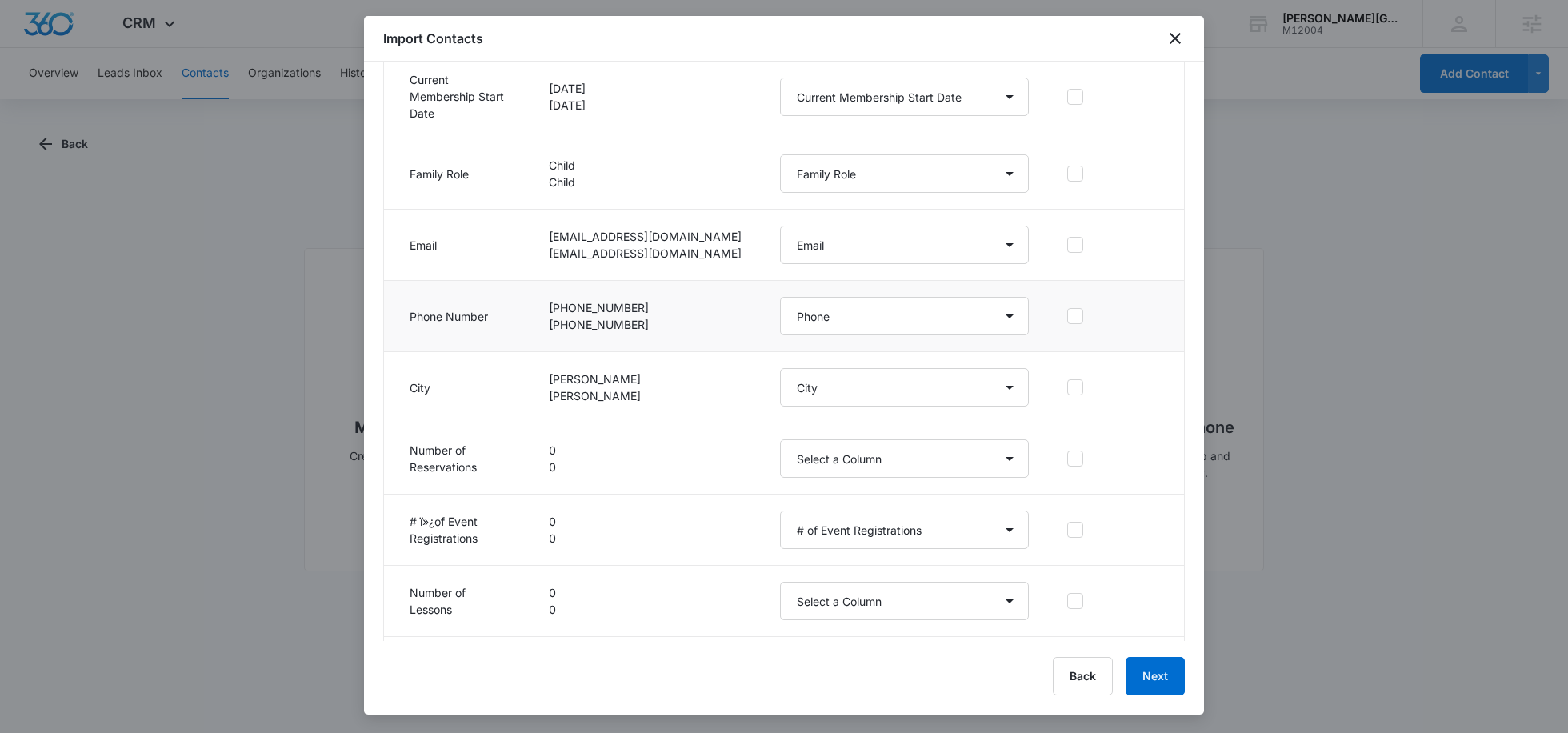
scroll to position [481, 0]
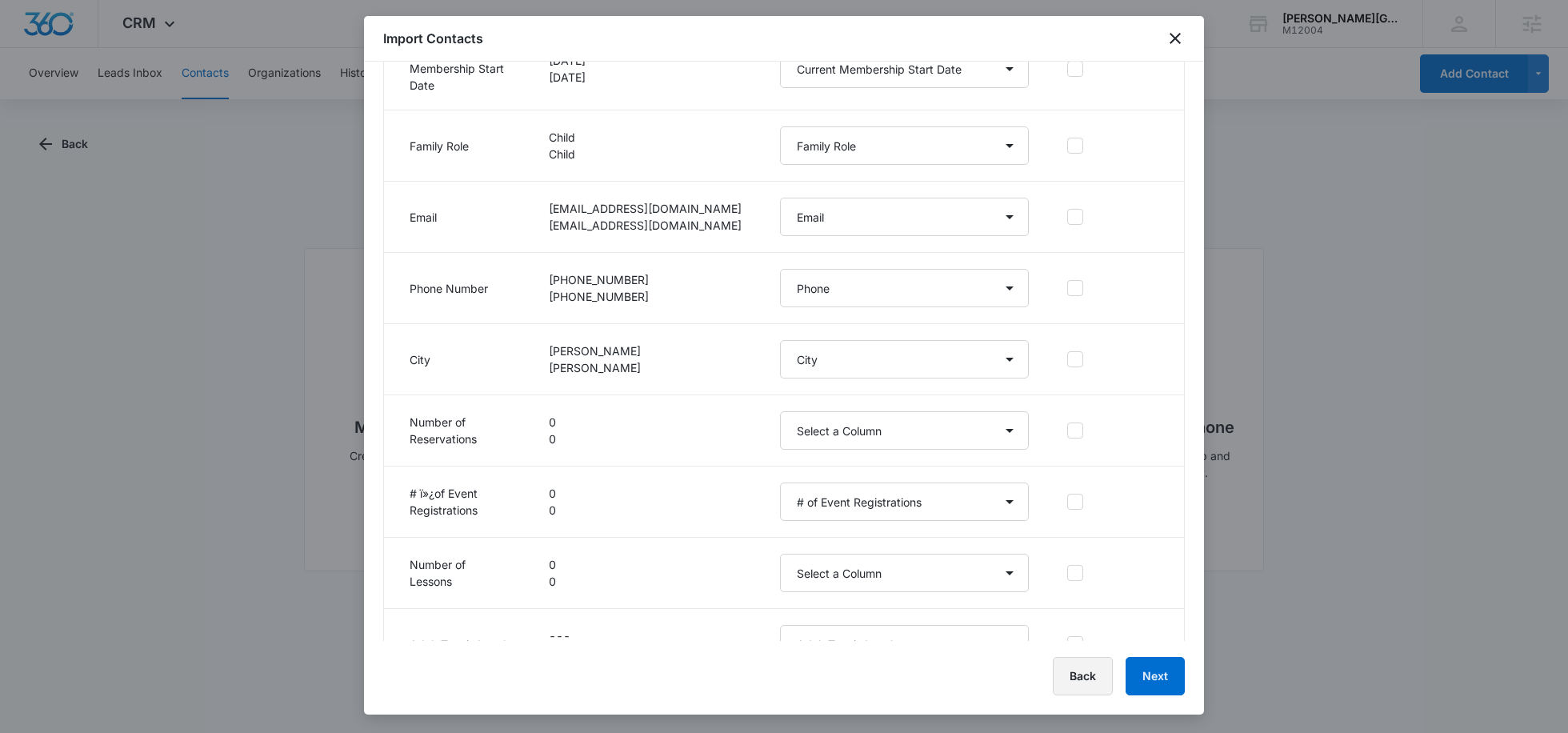
click at [1061, 671] on button "Back" at bounding box center [1082, 676] width 60 height 39
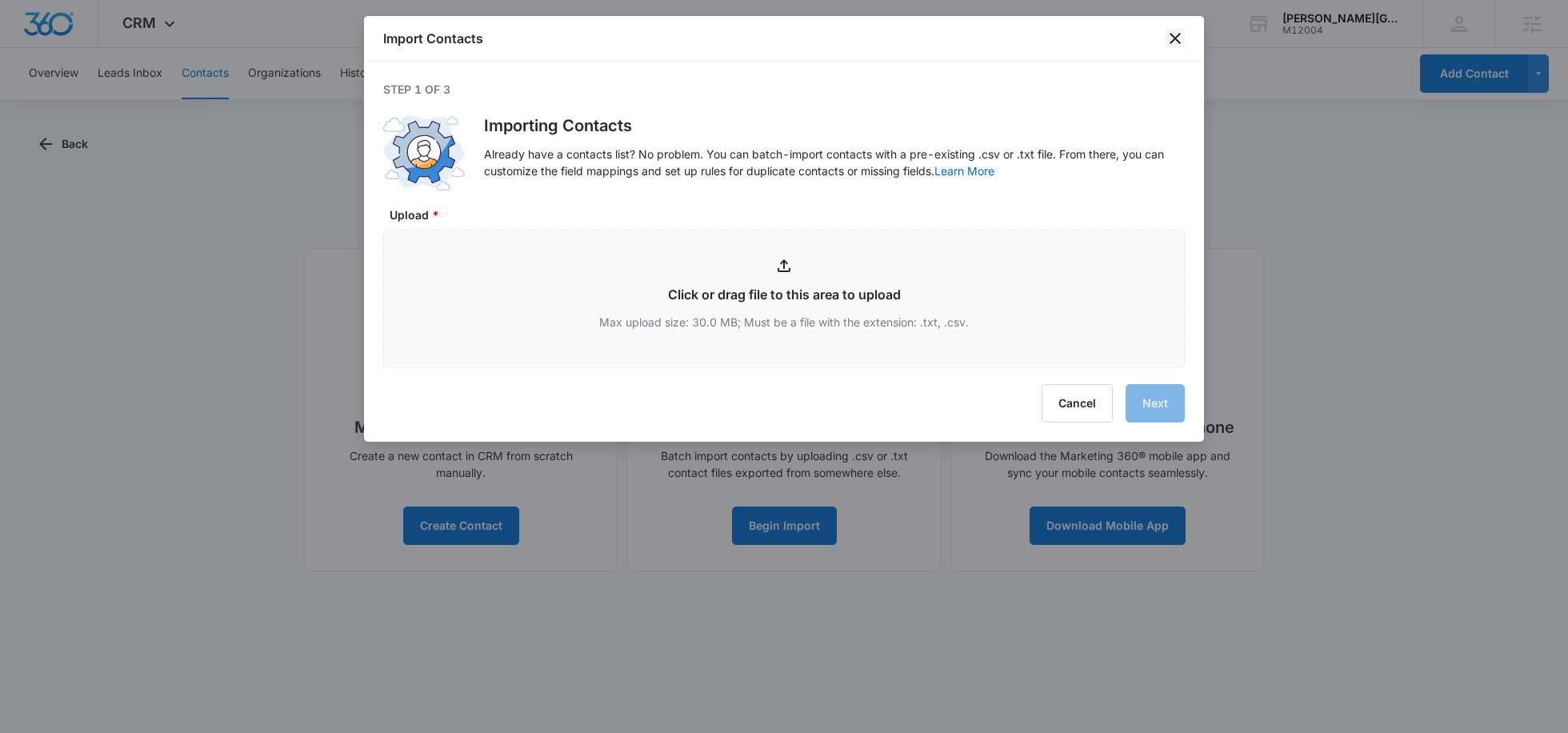
click at [1166, 44] on icon "close" at bounding box center [1175, 38] width 19 height 19
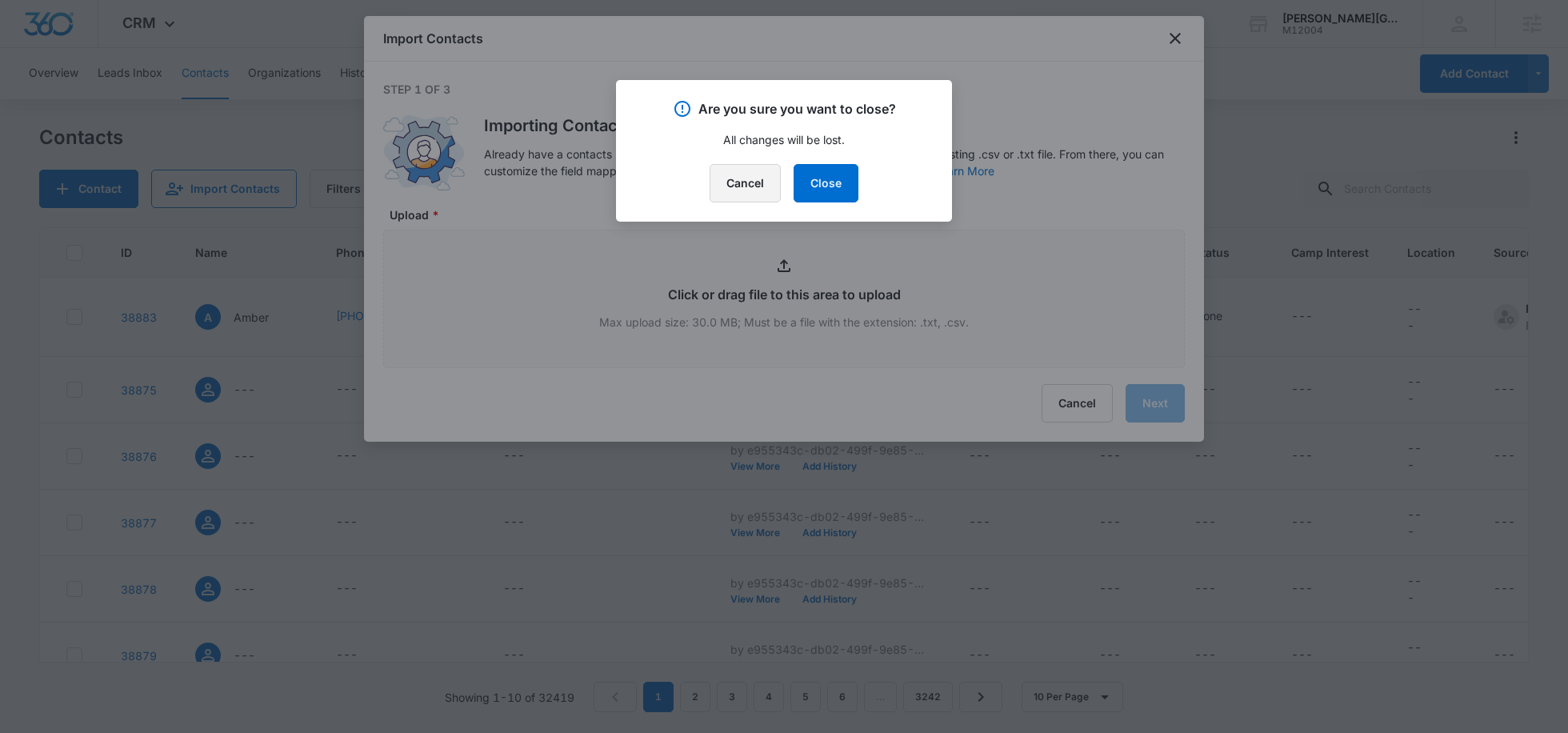
click at [768, 177] on button "Cancel" at bounding box center [745, 183] width 71 height 39
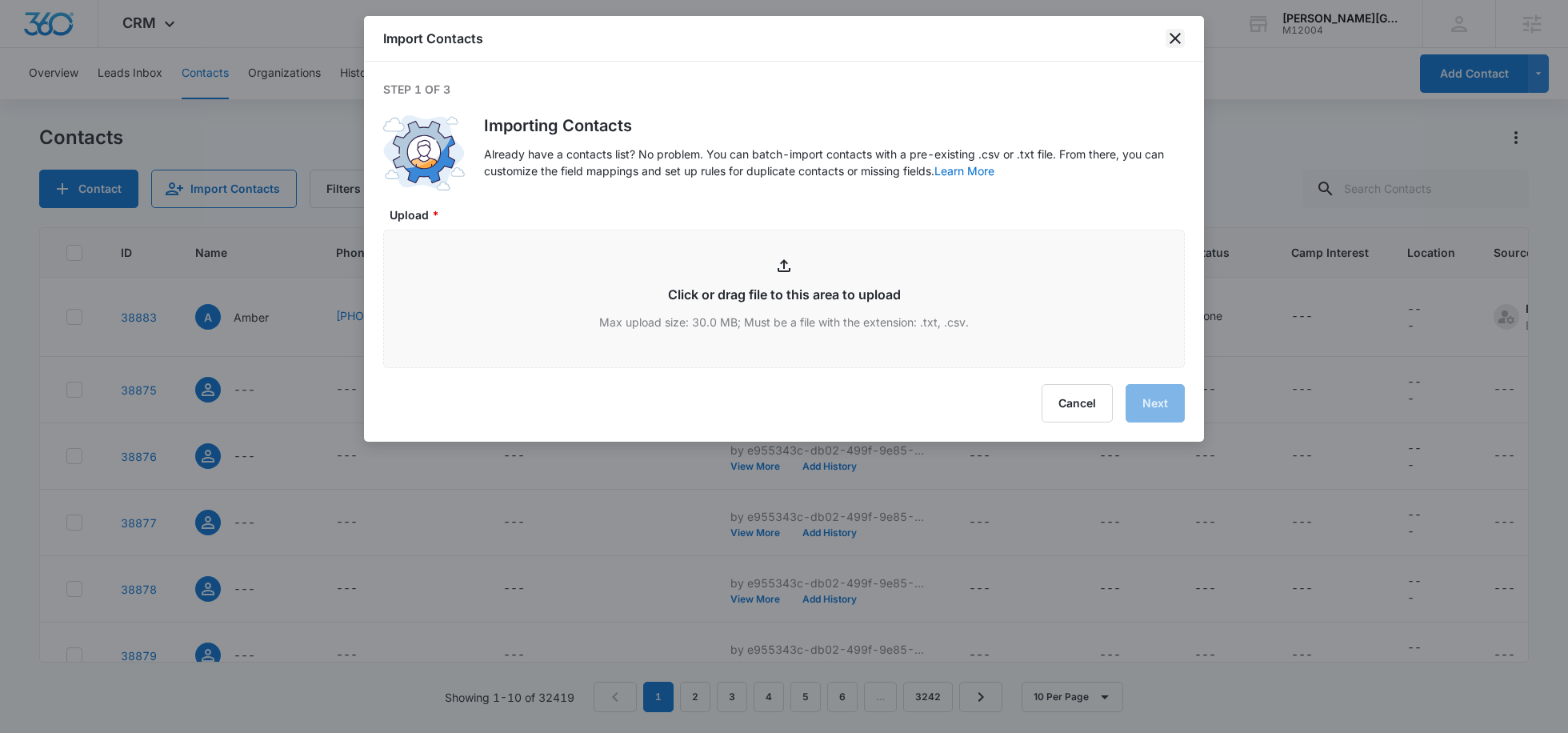
type input "C:\fakepath\Gorin tennis .xlsx - Sheet1 (1).csv"
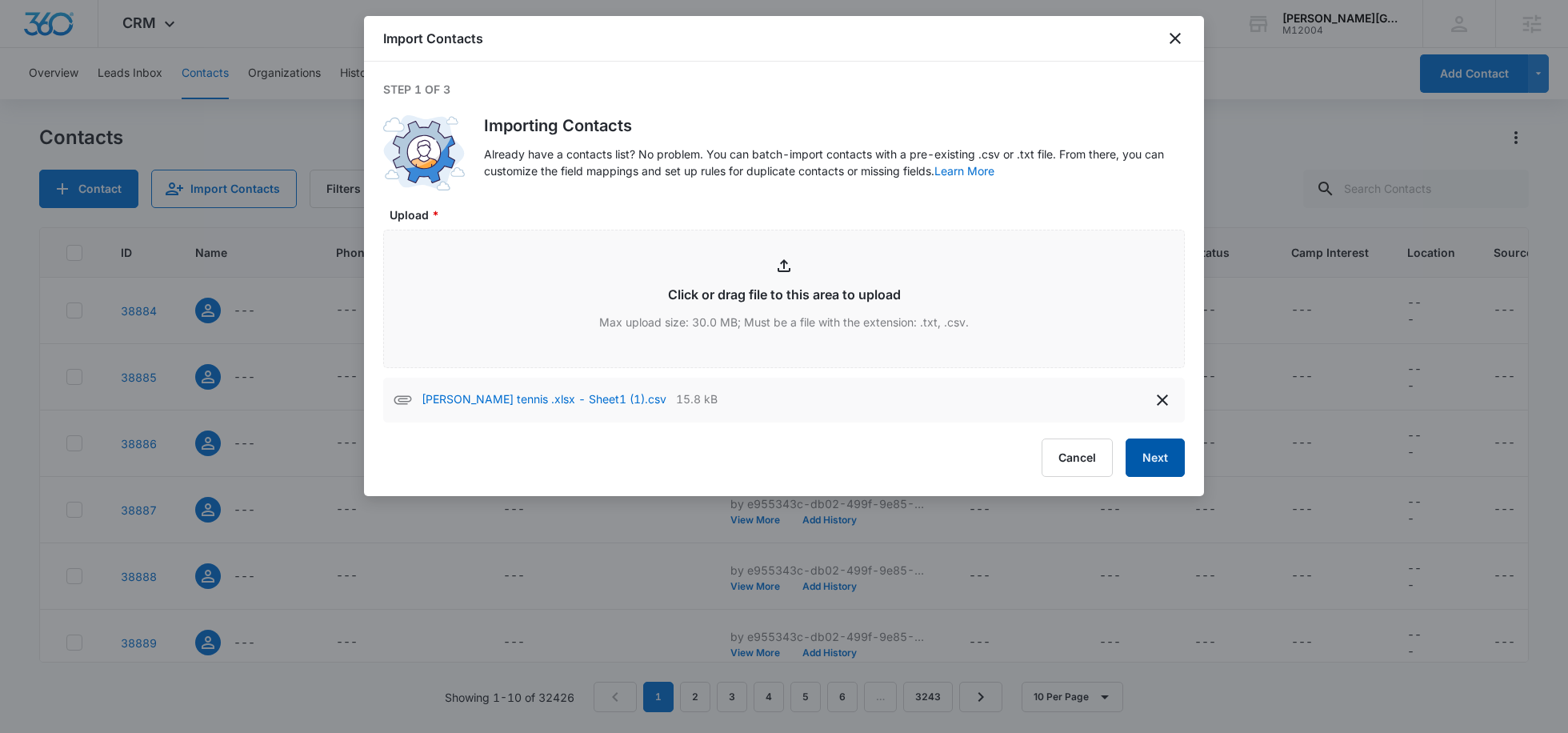
click at [1176, 456] on button "Next" at bounding box center [1155, 457] width 59 height 39
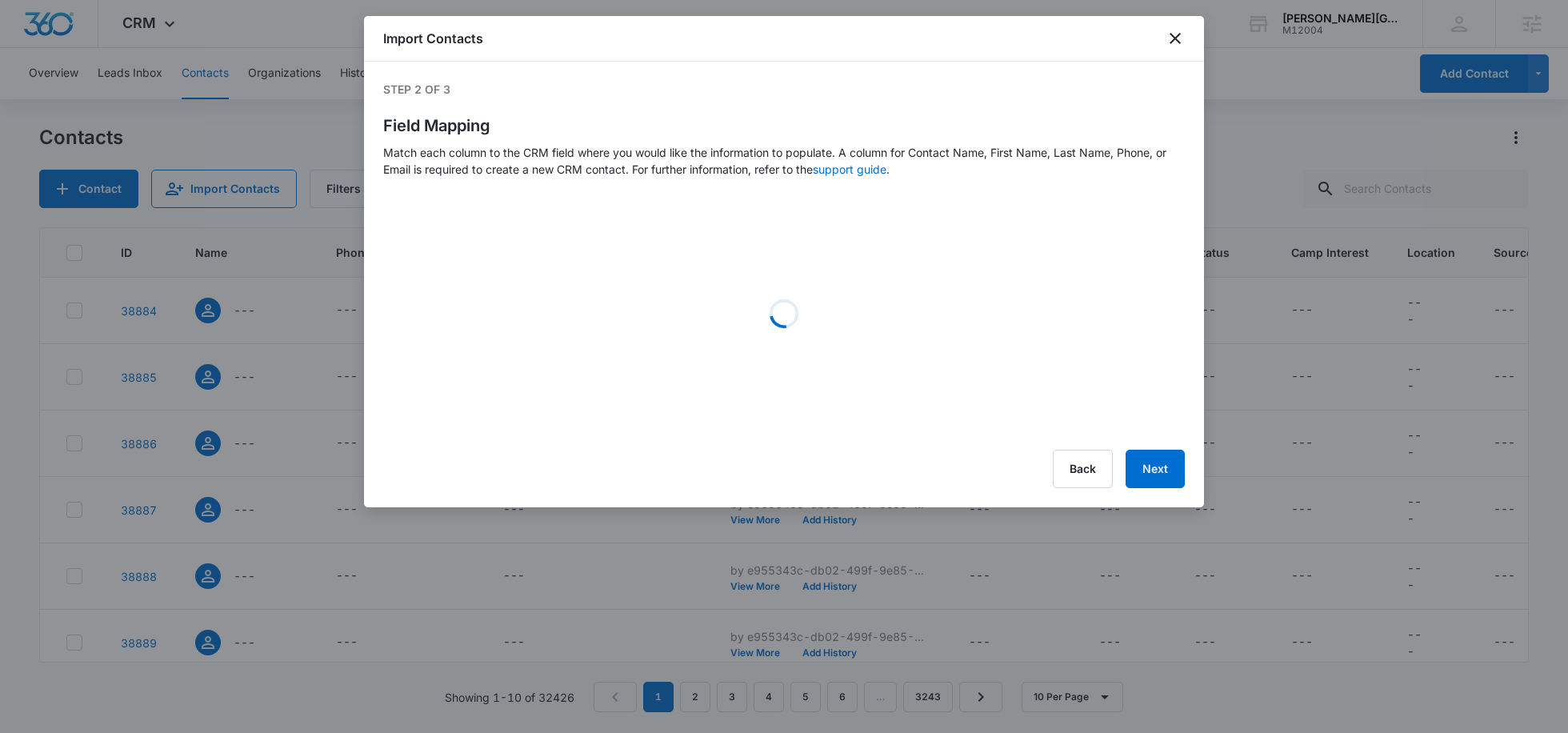
select select "78"
select select "79"
select select "279"
select select "304"
select select "275"
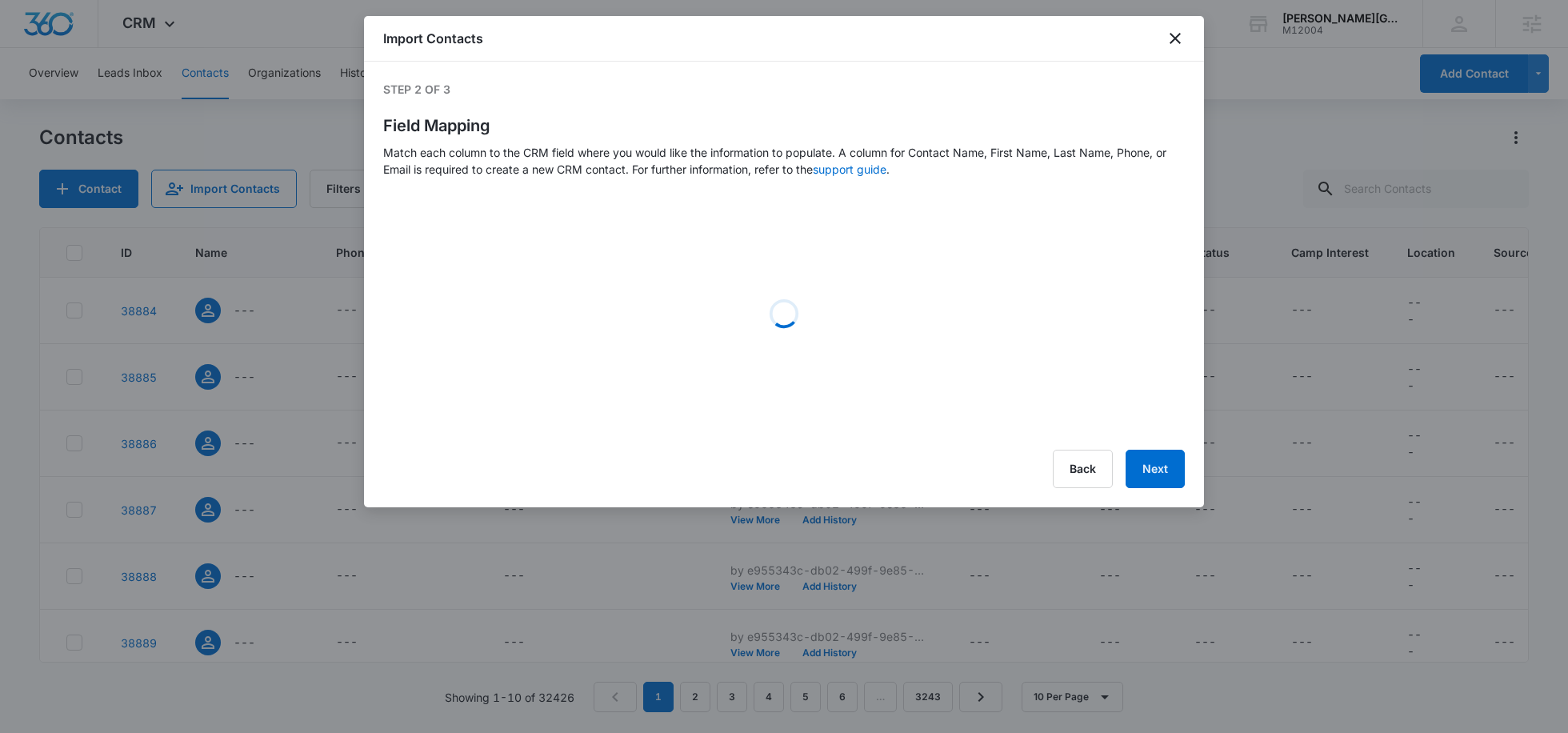
select select "185"
select select "184"
select select "256"
select select "277"
select select "278"
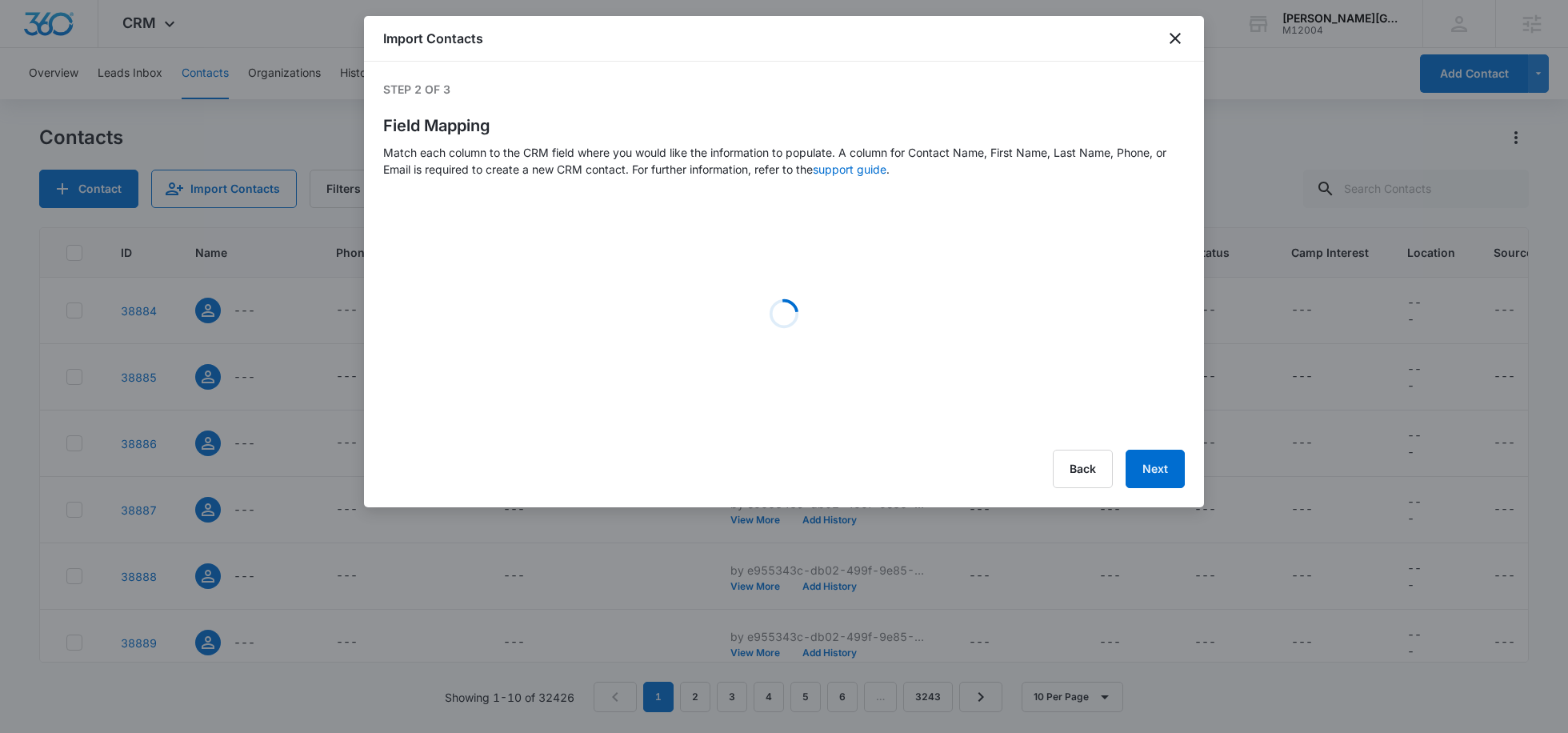
select select "assignedto"
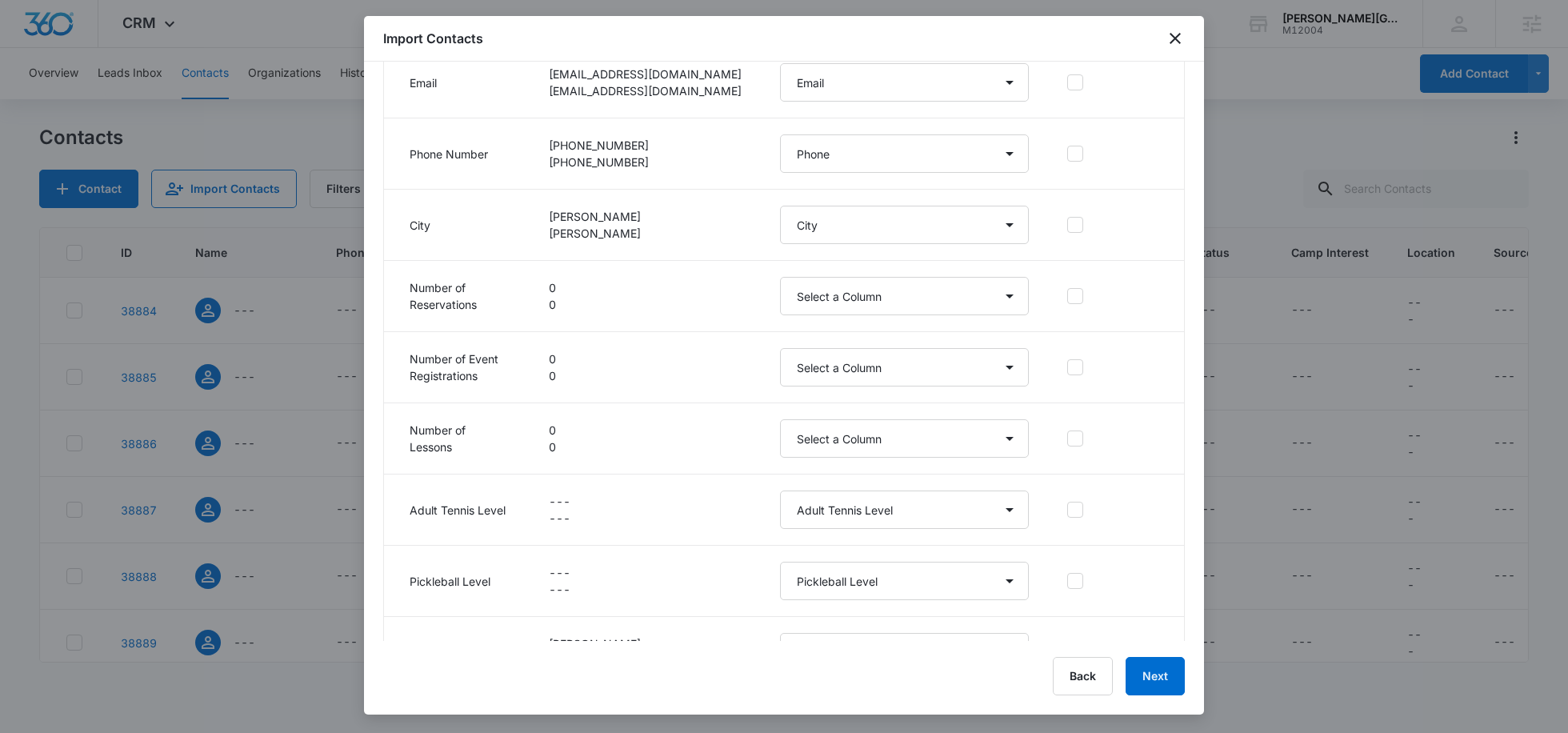
scroll to position [646, 0]
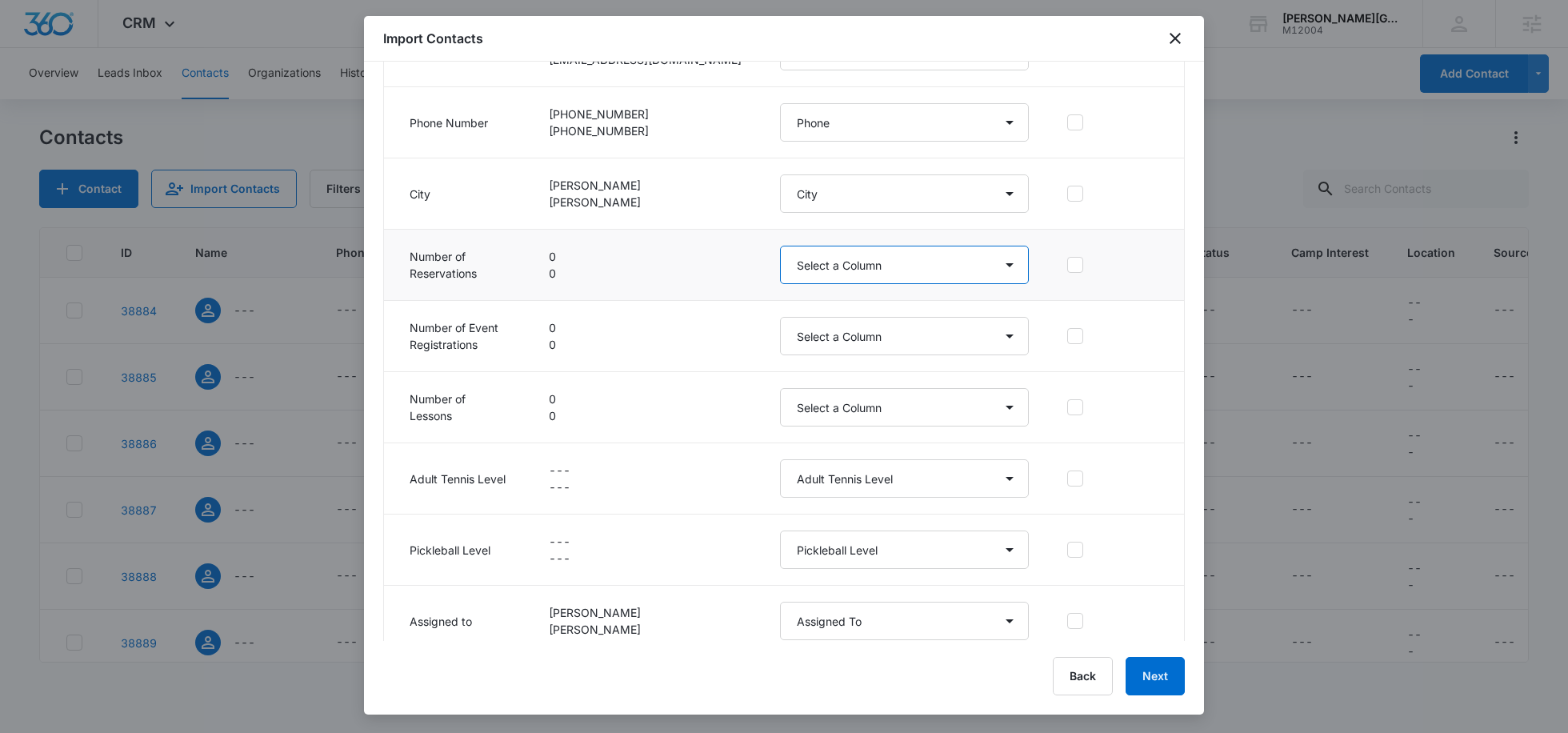
click at [832, 253] on select "Select a Column # of Lessons # ﻿of Event Registrations # ﻿of Reservations 2019 …" at bounding box center [904, 264] width 249 height 39
select select "280"
click at [780, 245] on select "Select a Column # of Lessons # ﻿of Event Registrations # ﻿of Reservations 2019 …" at bounding box center [904, 264] width 249 height 39
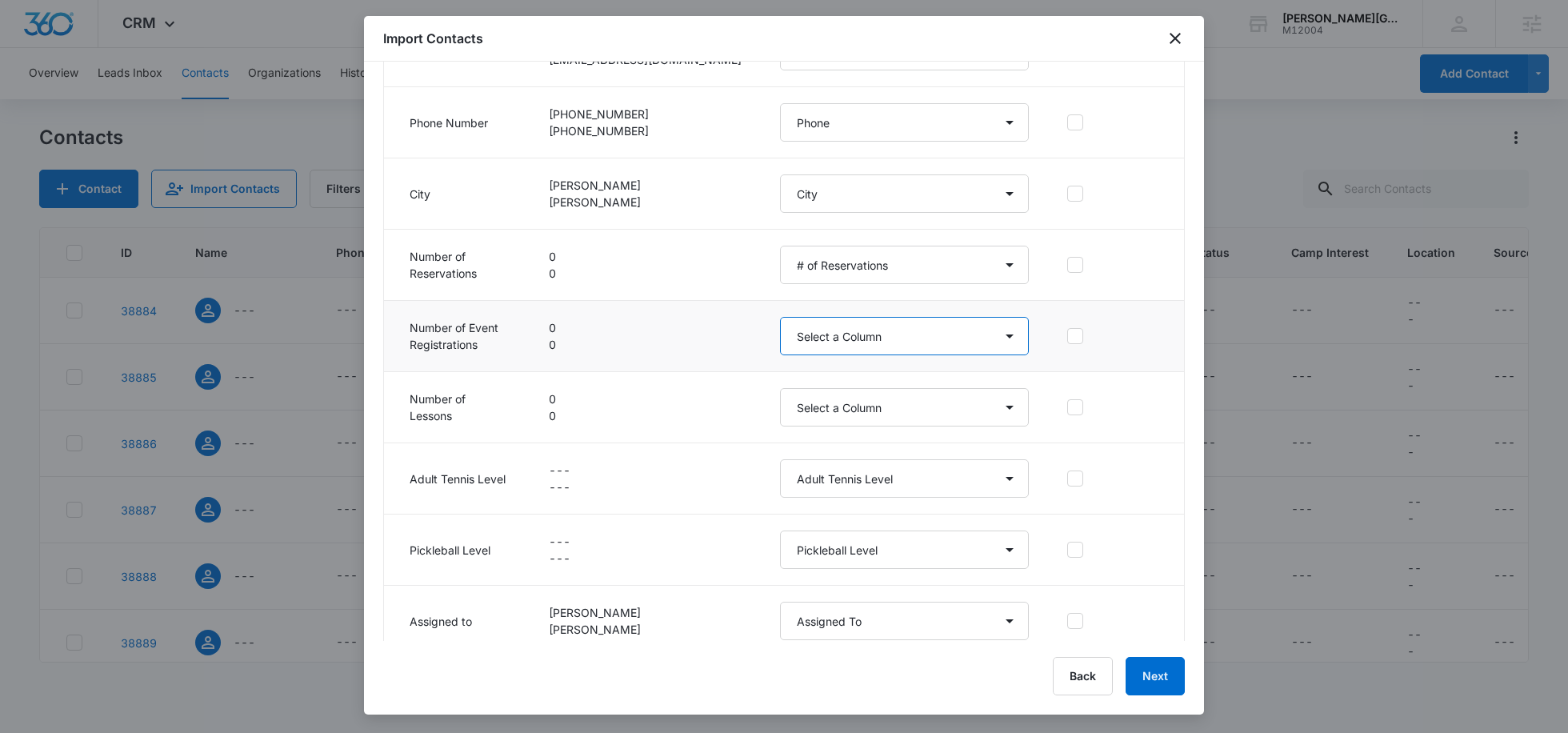
click at [854, 327] on select "Select a Column # of Lessons # ﻿of Event Registrations # ﻿of Reservations 2019 …" at bounding box center [904, 336] width 249 height 39
select select "281"
click at [780, 317] on select "Select a Column # of Lessons # ﻿of Event Registrations # ﻿of Reservations 2019 …" at bounding box center [904, 336] width 249 height 39
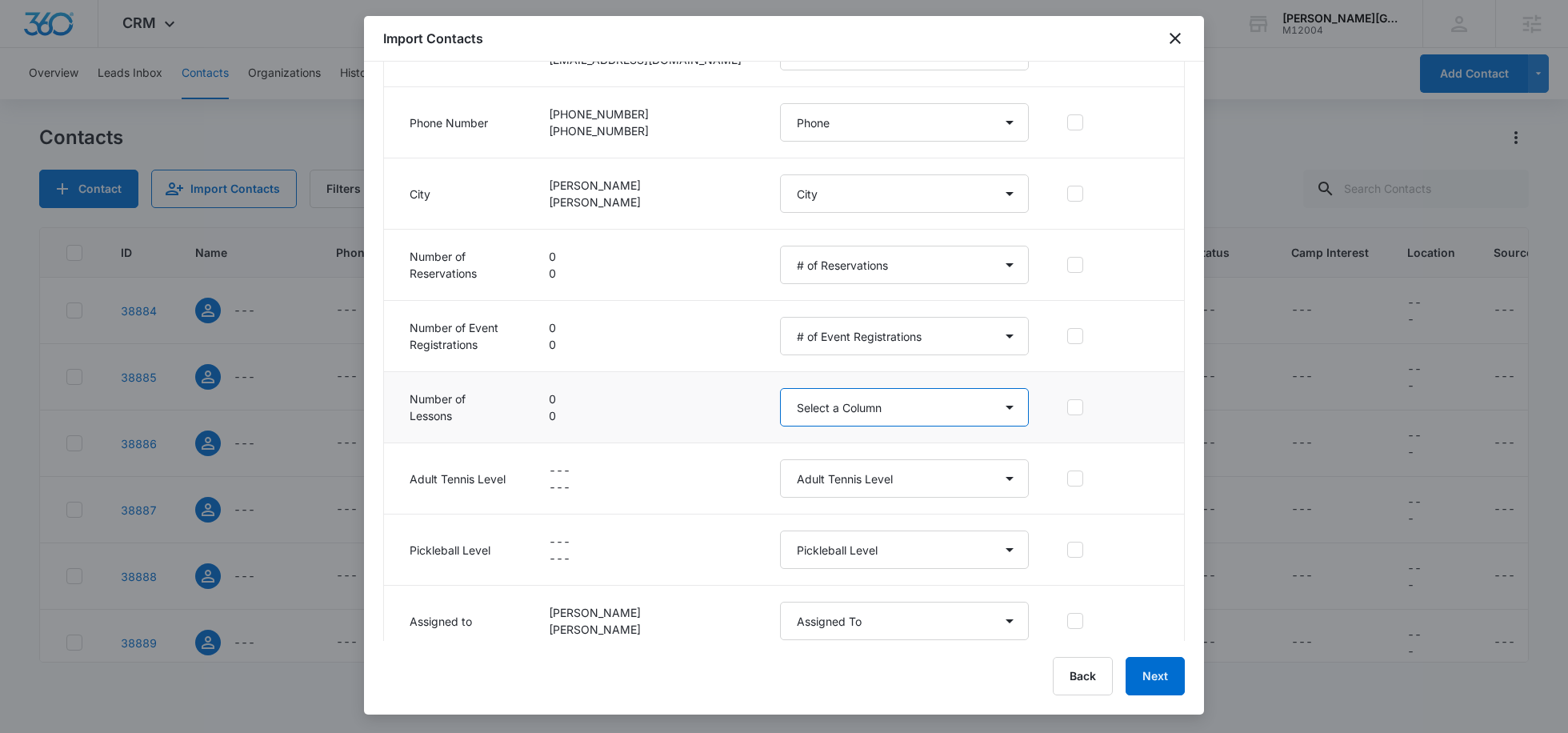
click at [847, 389] on select "Select a Column # of Lessons # ﻿of Event Registrations # ﻿of Reservations 2019 …" at bounding box center [904, 407] width 249 height 39
select select "282"
click at [780, 388] on select "Select a Column # of Lessons # ﻿of Event Registrations # ﻿of Reservations 2019 …" at bounding box center [904, 407] width 249 height 39
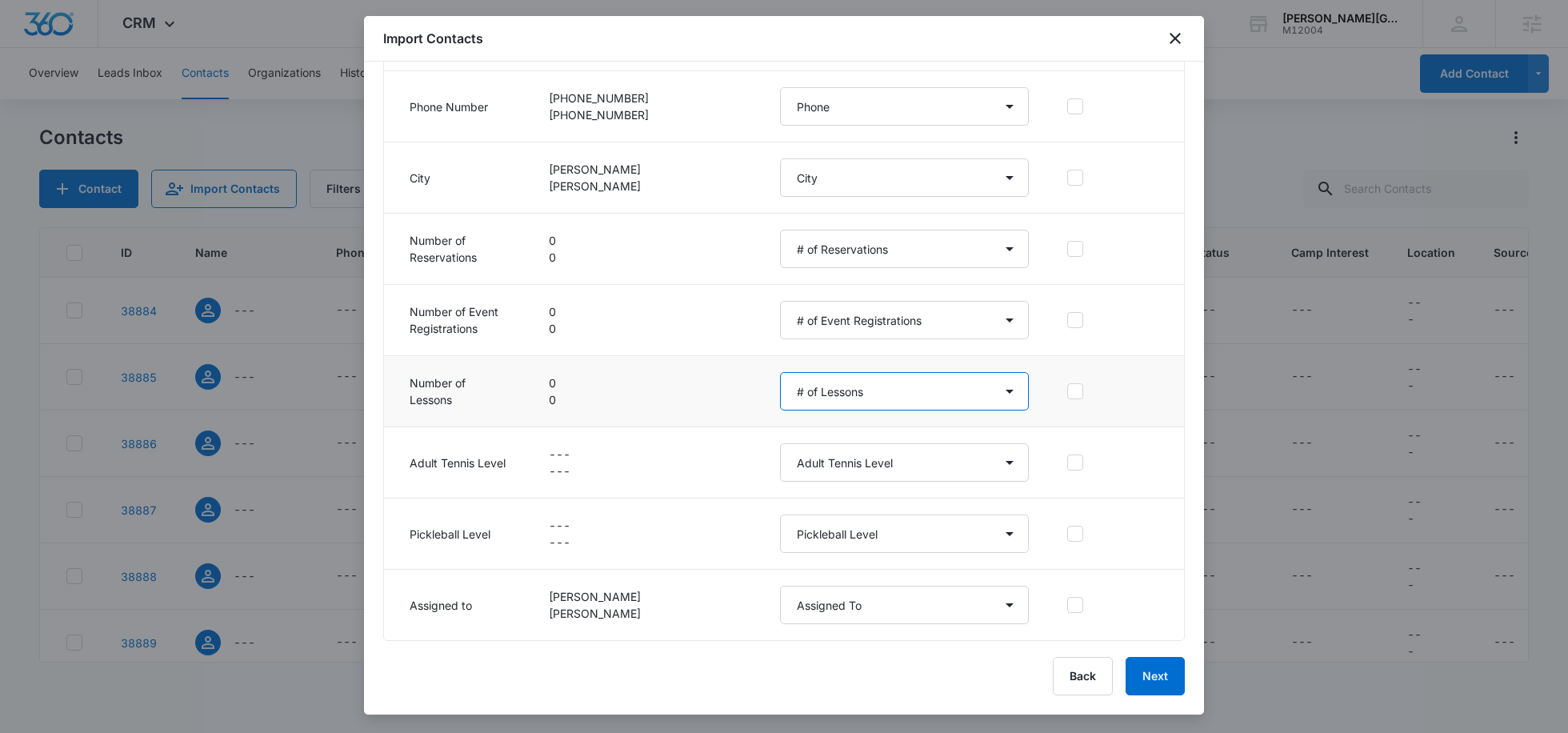
scroll to position [598, 0]
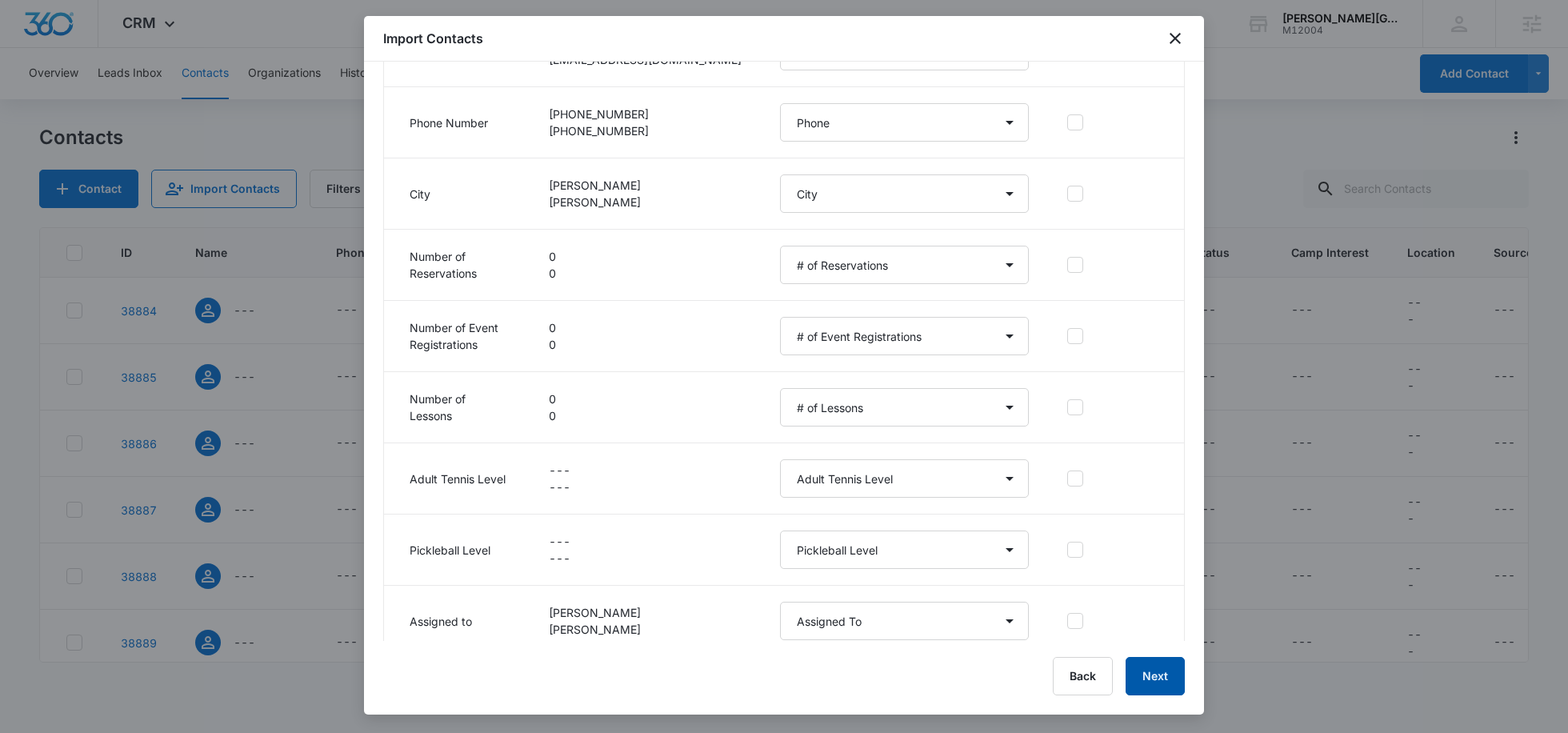
click at [1162, 689] on button "Next" at bounding box center [1155, 676] width 59 height 39
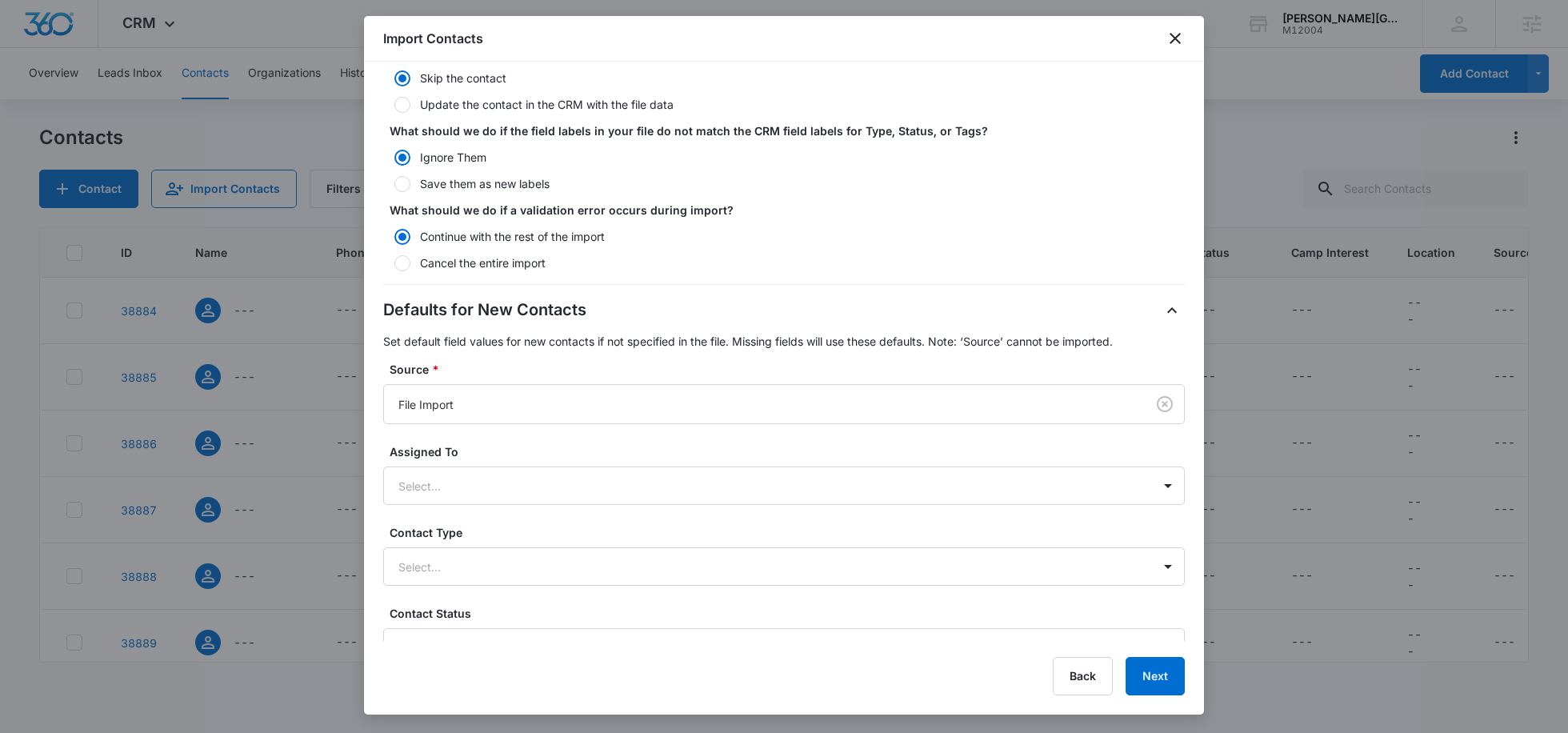
scroll to position [322, 0]
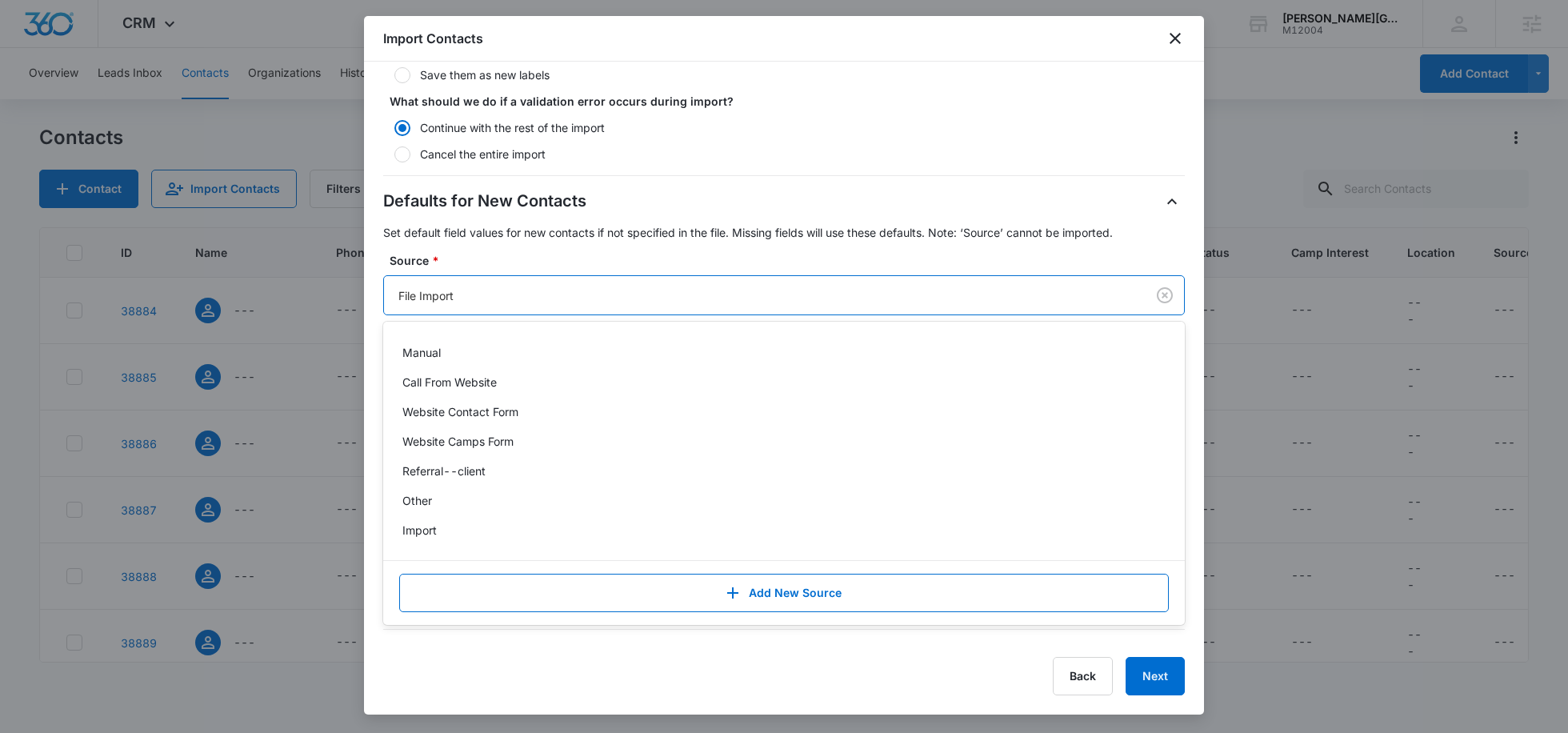
click at [469, 300] on div at bounding box center [761, 295] width 727 height 20
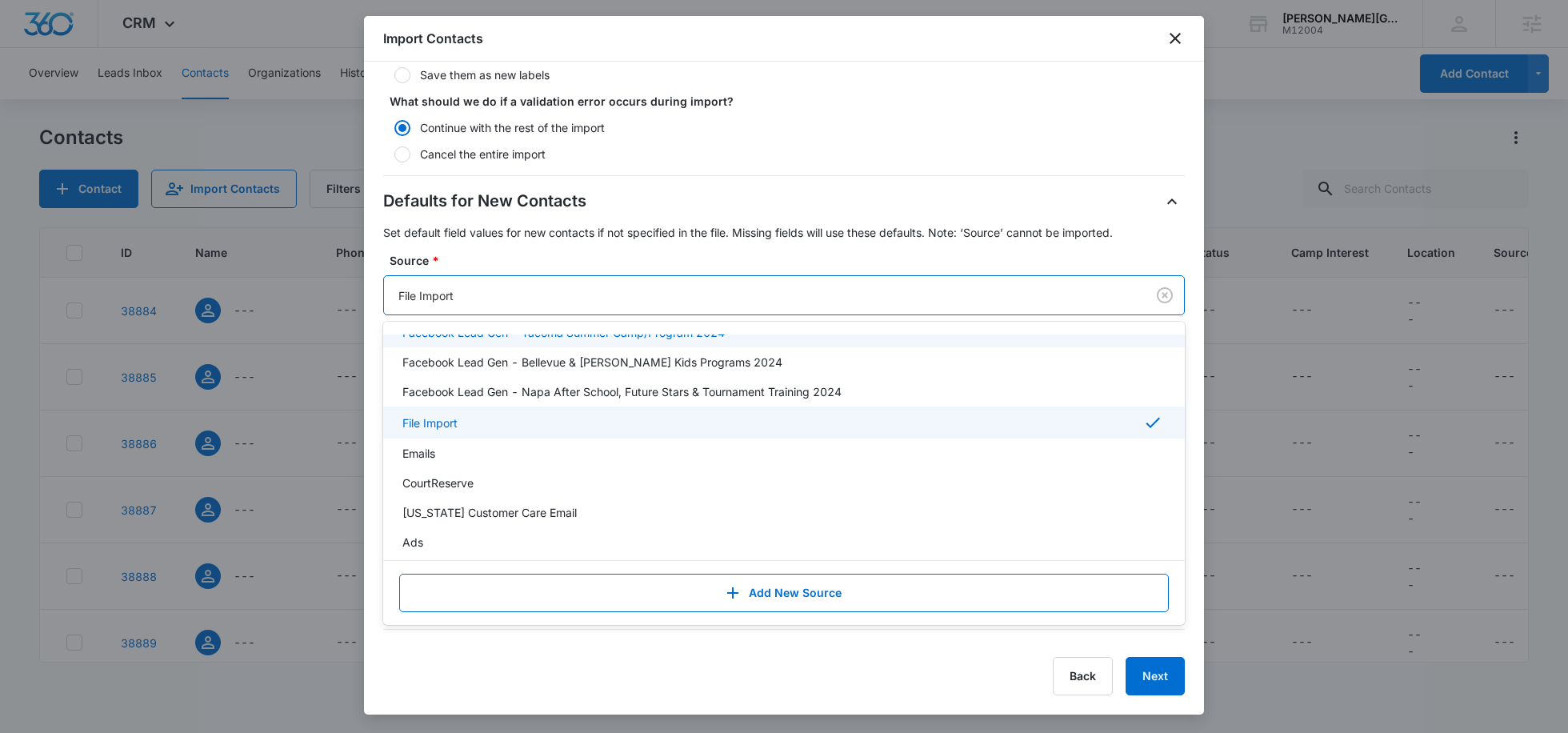
scroll to position [702, 0]
click at [461, 474] on p "CourtReserve" at bounding box center [438, 482] width 71 height 16
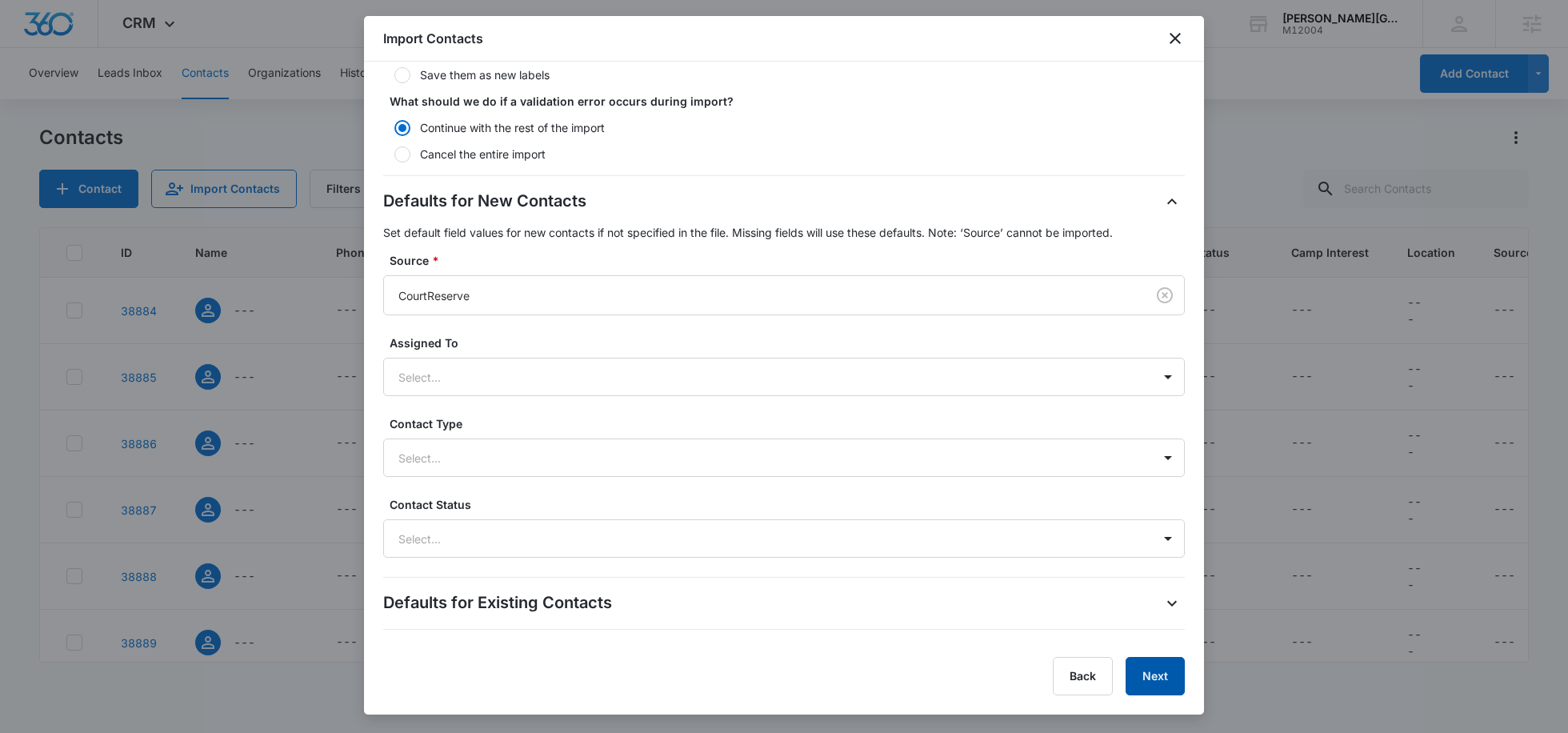
click at [1170, 662] on button "Next" at bounding box center [1155, 676] width 59 height 39
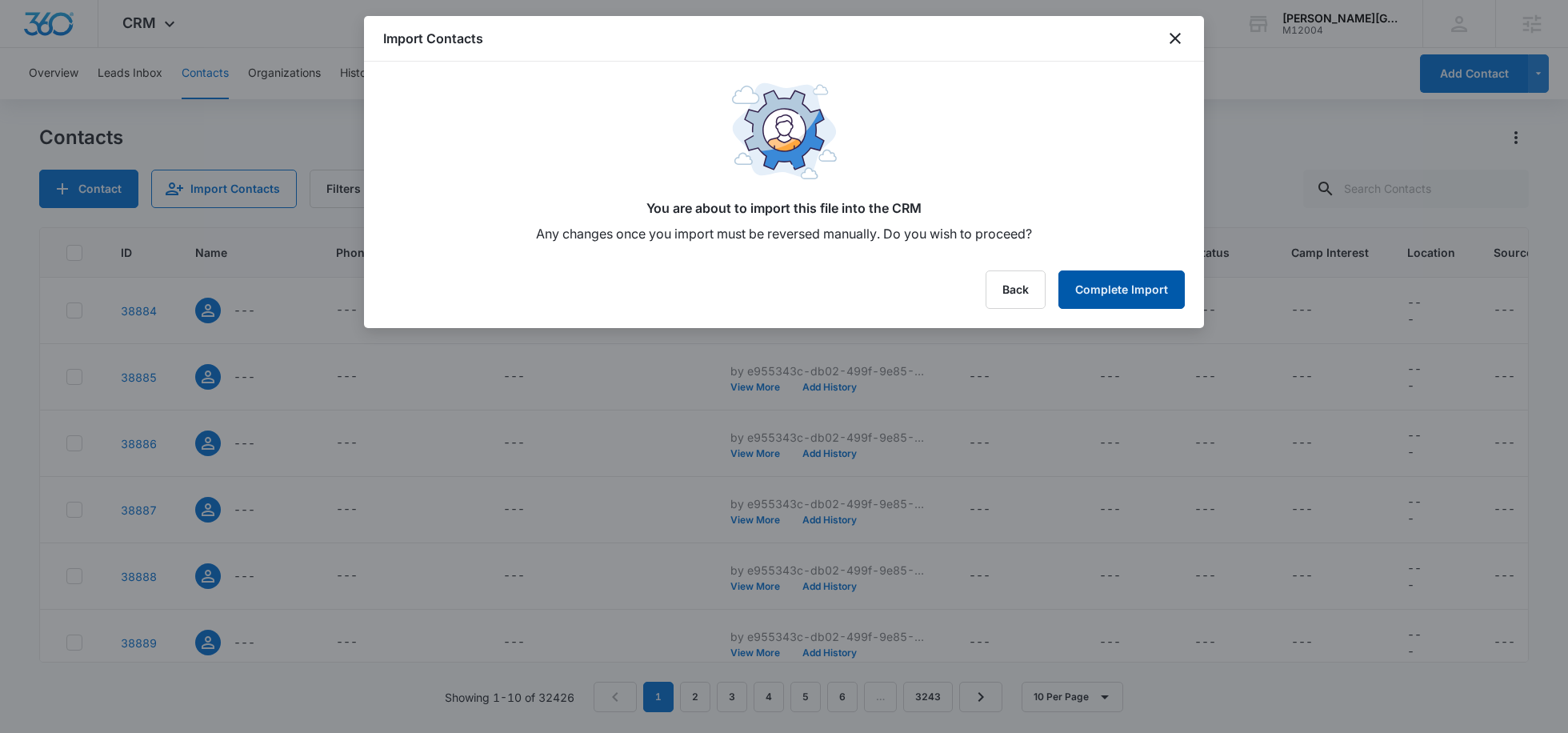
click at [1107, 276] on button "Complete Import" at bounding box center [1121, 289] width 126 height 39
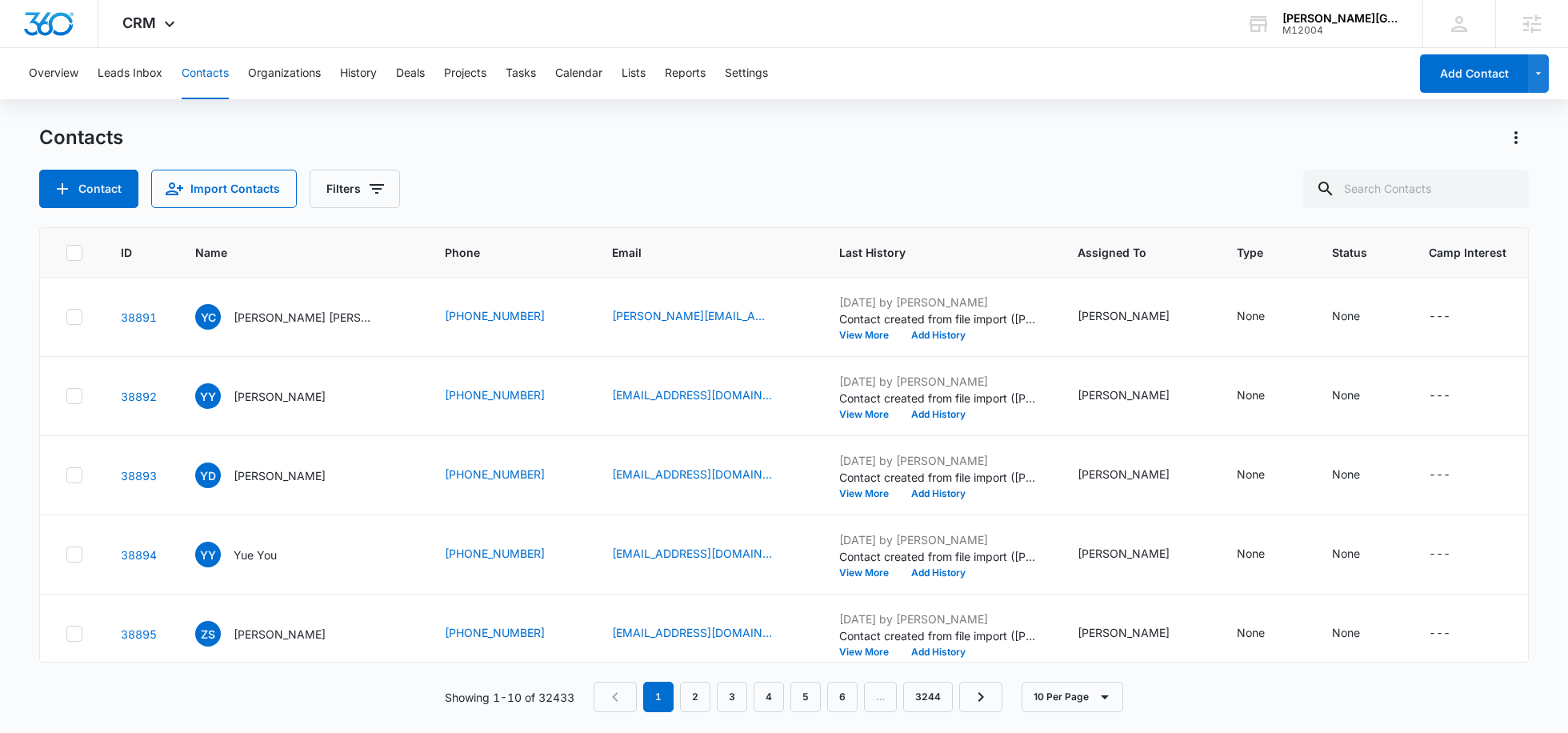
click at [1305, 49] on div "Overview Leads Inbox Contacts Organizations History Deals Projects Tasks Calend…" at bounding box center [713, 73] width 1390 height 51
click at [1295, 35] on div "M12004" at bounding box center [1341, 30] width 117 height 11
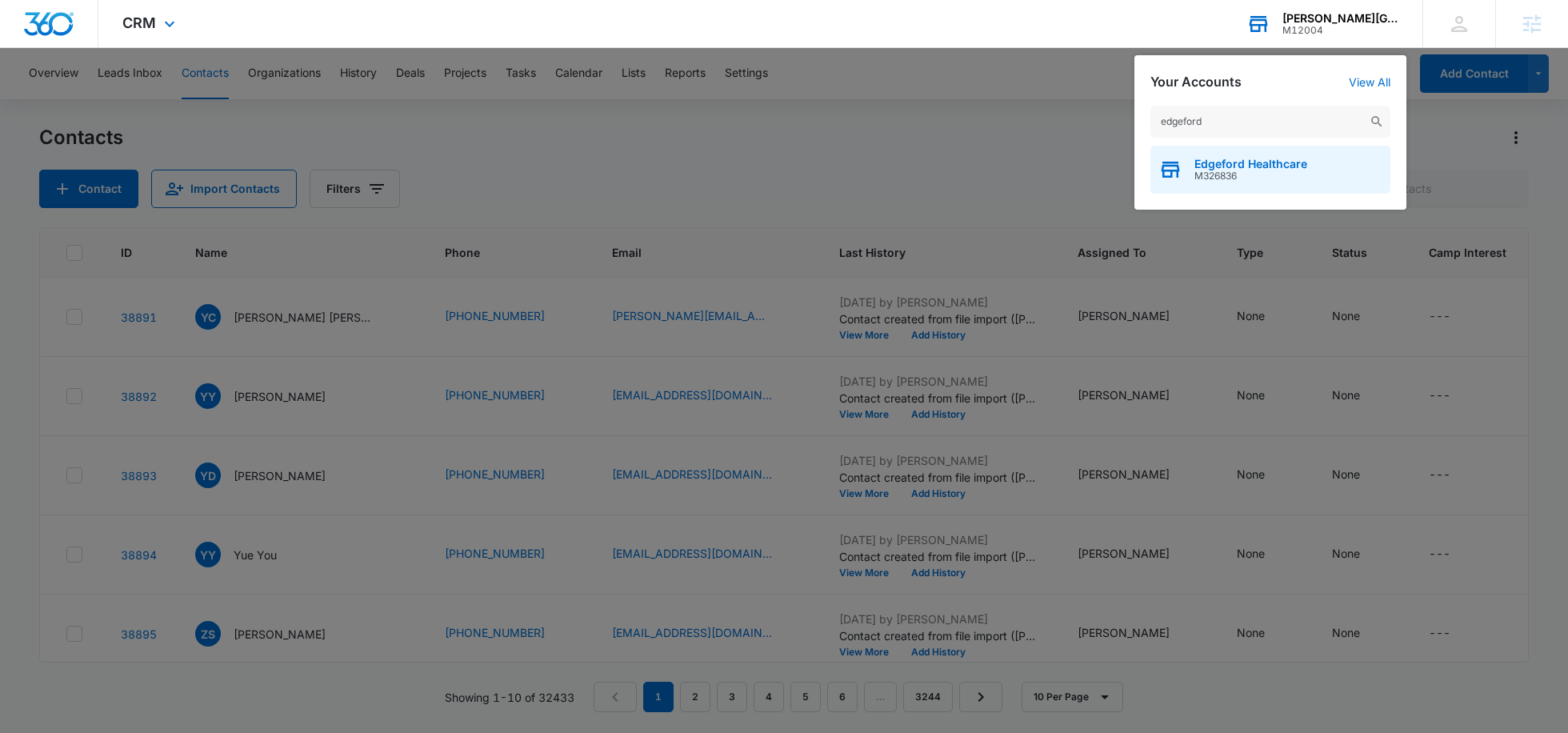
type input "edgeford"
click at [1230, 179] on span "M326836" at bounding box center [1250, 176] width 112 height 11
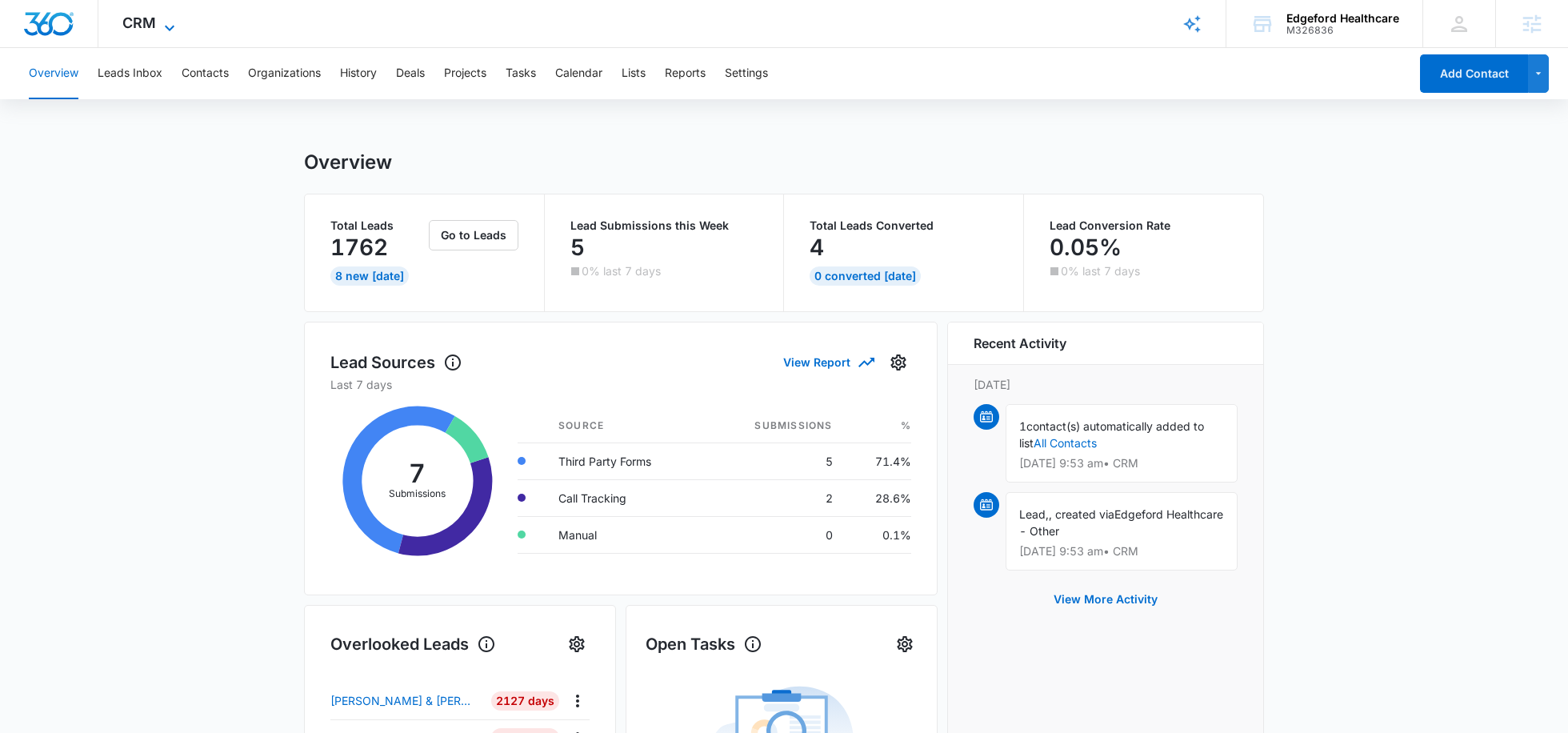
click at [147, 15] on span "CRM" at bounding box center [139, 23] width 34 height 16
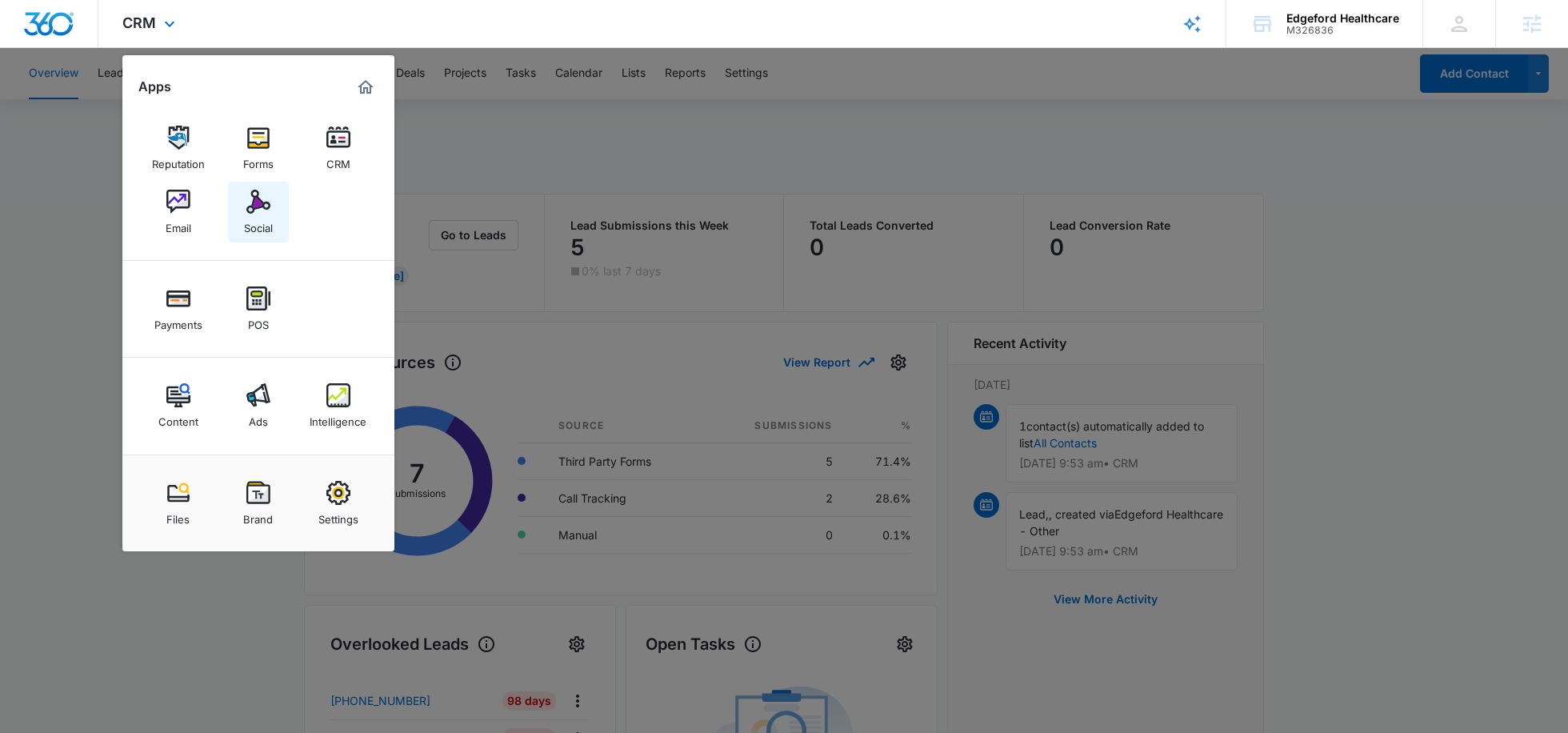
click at [257, 233] on div "Social" at bounding box center [258, 223] width 29 height 21
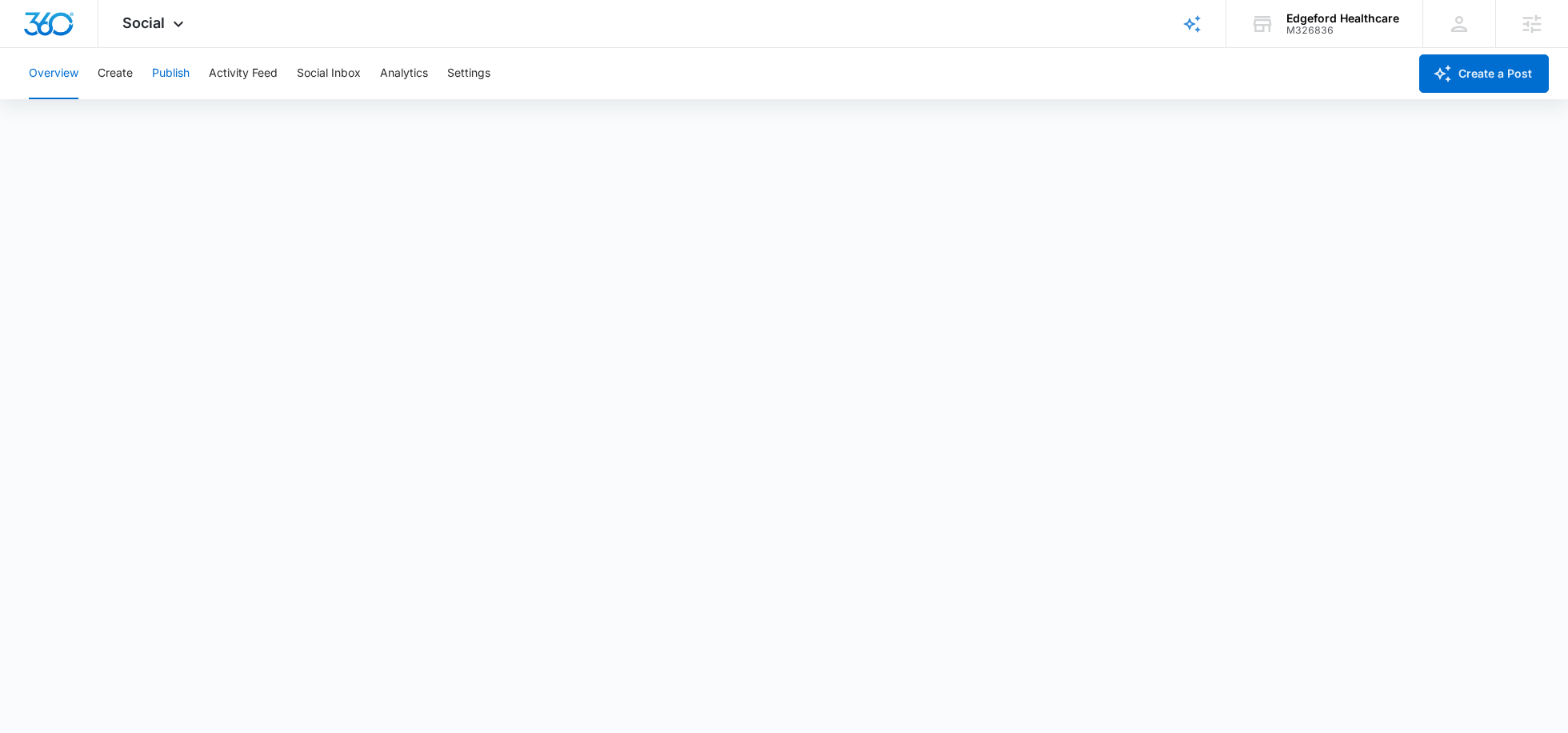
click at [174, 75] on button "Publish" at bounding box center [171, 73] width 38 height 51
click at [164, 24] on div "Social Apps Reputation Forms CRM Email Social Payments POS Content Ads Intellig…" at bounding box center [155, 23] width 113 height 47
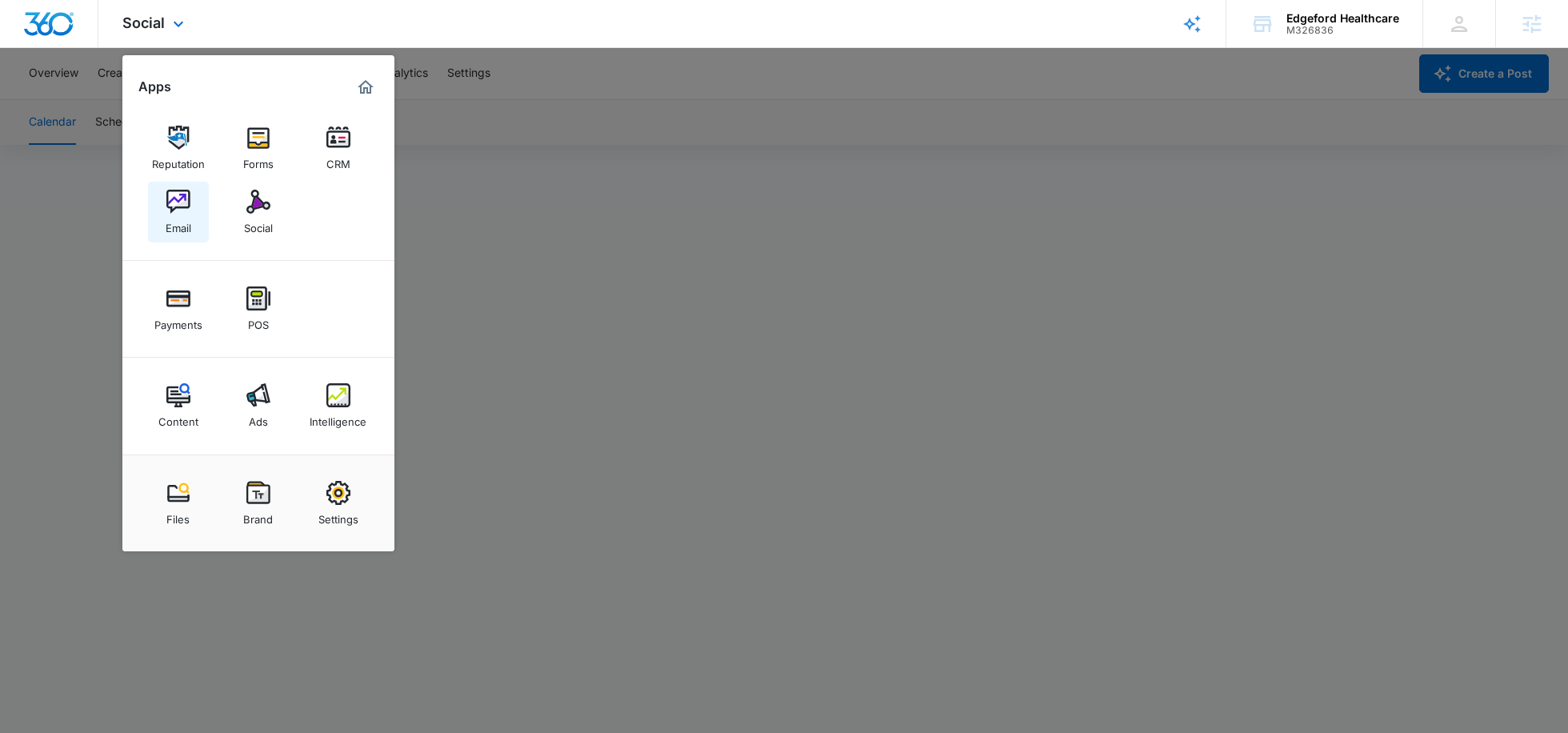
click at [183, 222] on div "Email" at bounding box center [178, 223] width 25 height 21
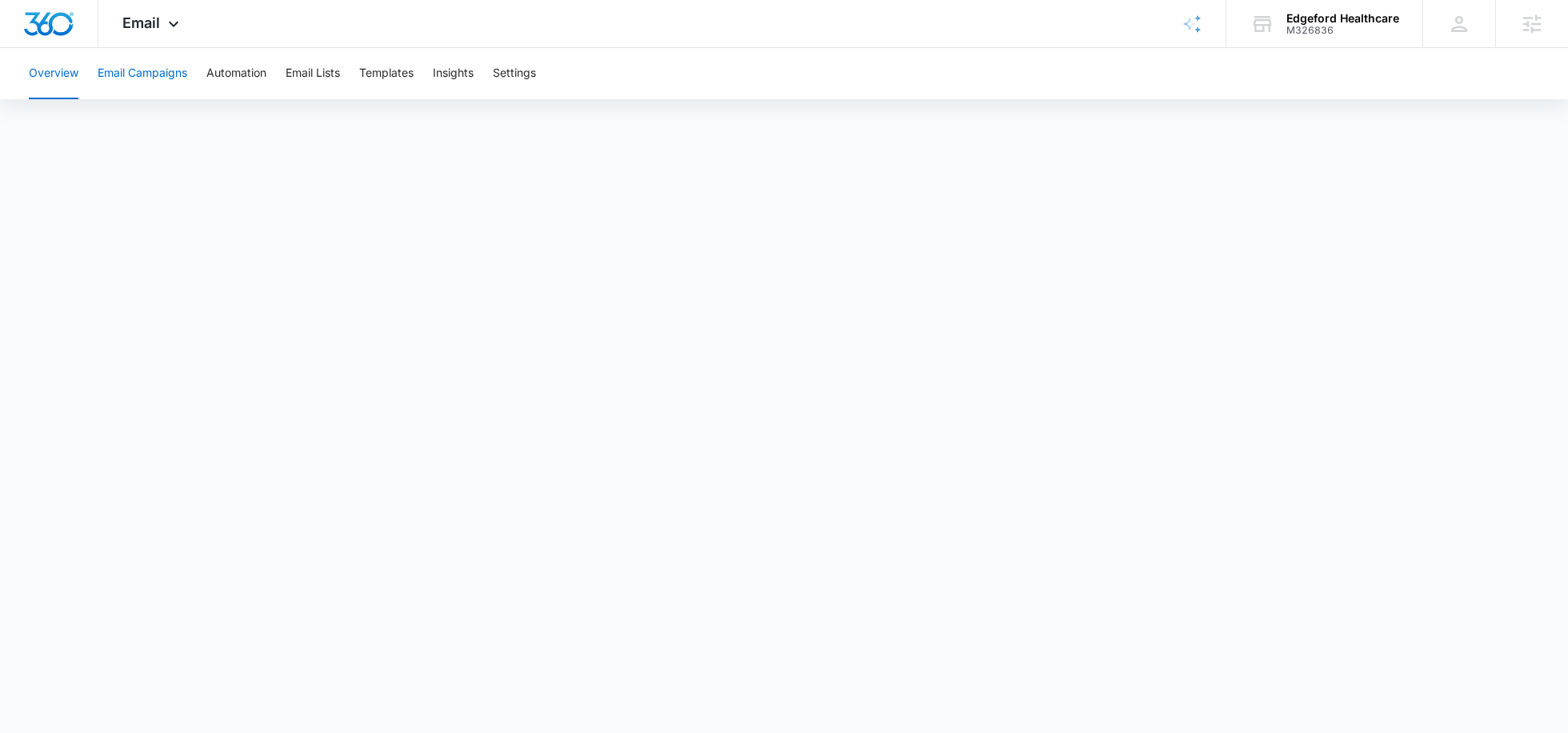
click at [170, 77] on button "Email Campaigns" at bounding box center [142, 73] width 89 height 51
